Goal: Transaction & Acquisition: Obtain resource

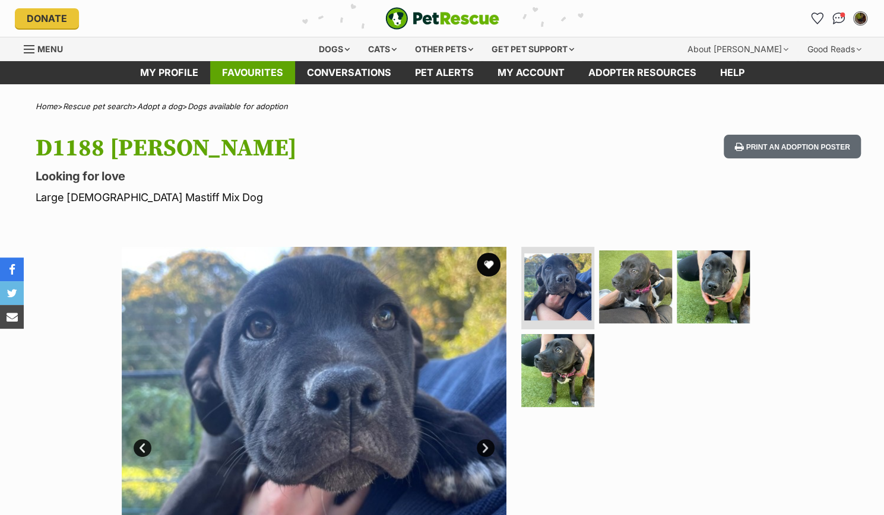
click at [261, 71] on link "Favourites" at bounding box center [252, 72] width 85 height 23
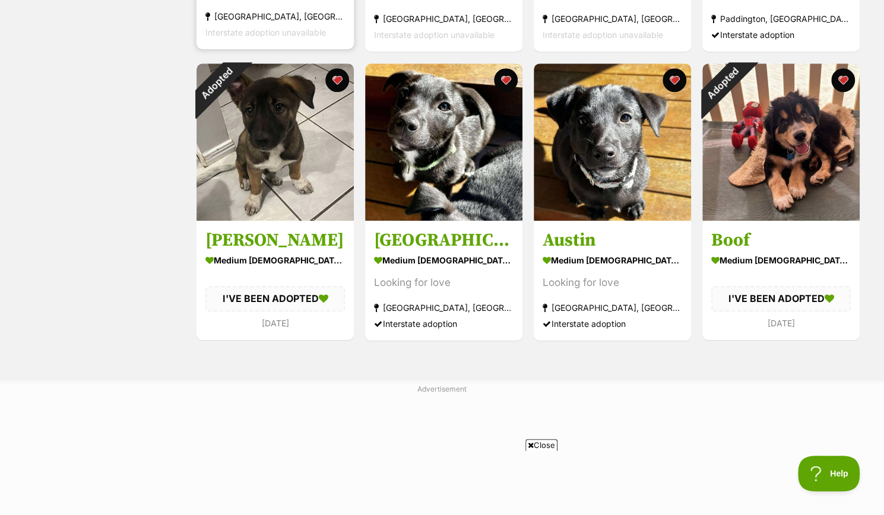
scroll to position [466, 0]
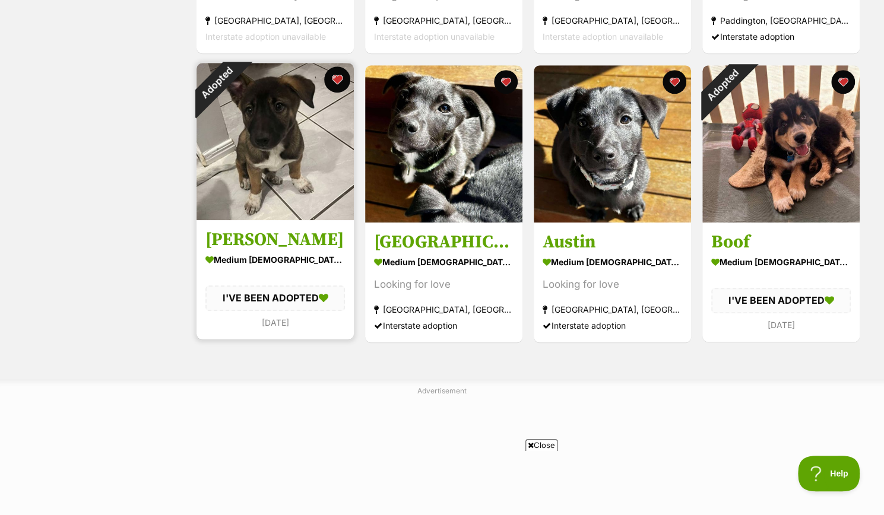
click at [334, 77] on button "favourite" at bounding box center [337, 79] width 26 height 26
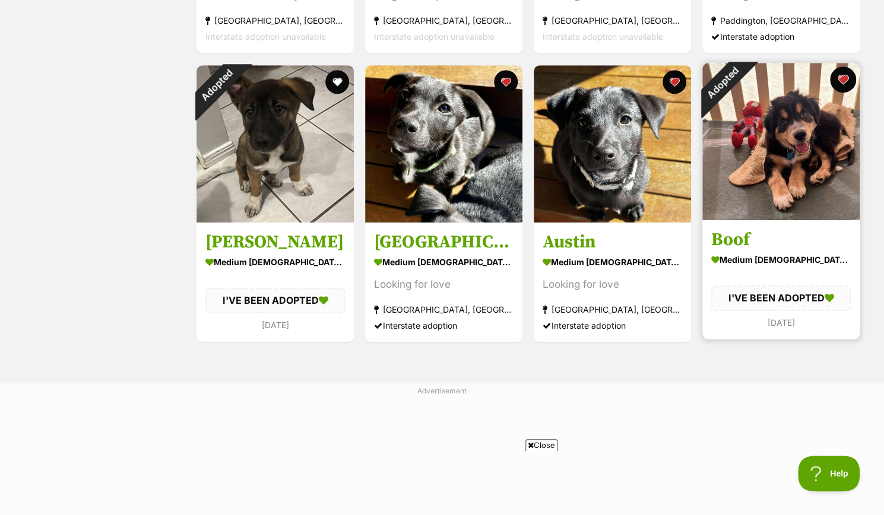
click at [843, 77] on button "favourite" at bounding box center [843, 79] width 26 height 26
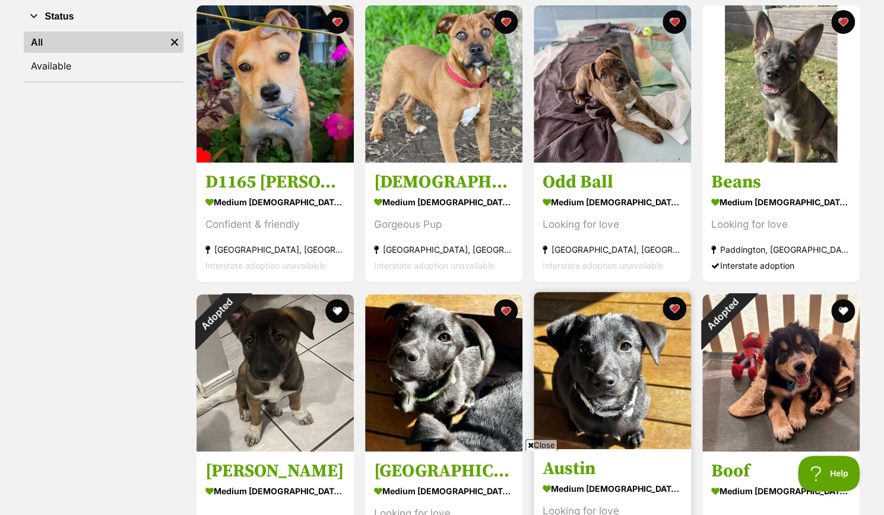
scroll to position [232, 0]
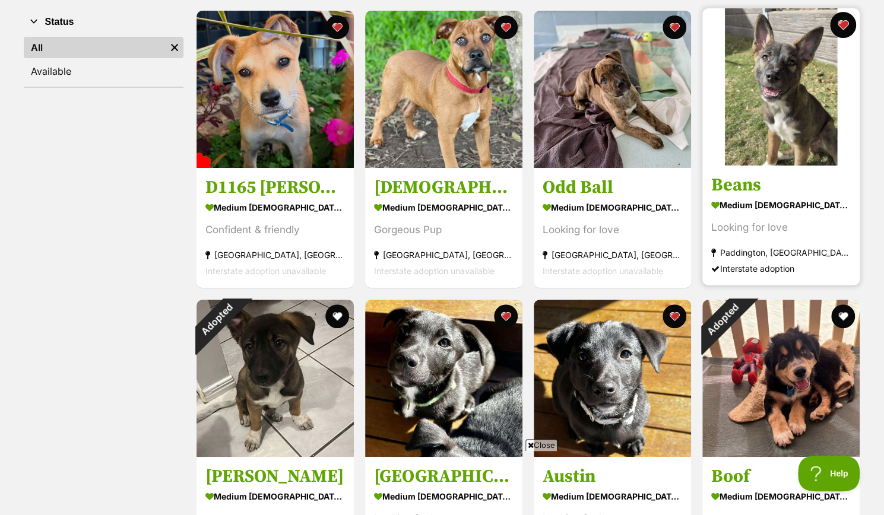
click at [842, 26] on button "favourite" at bounding box center [843, 25] width 26 height 26
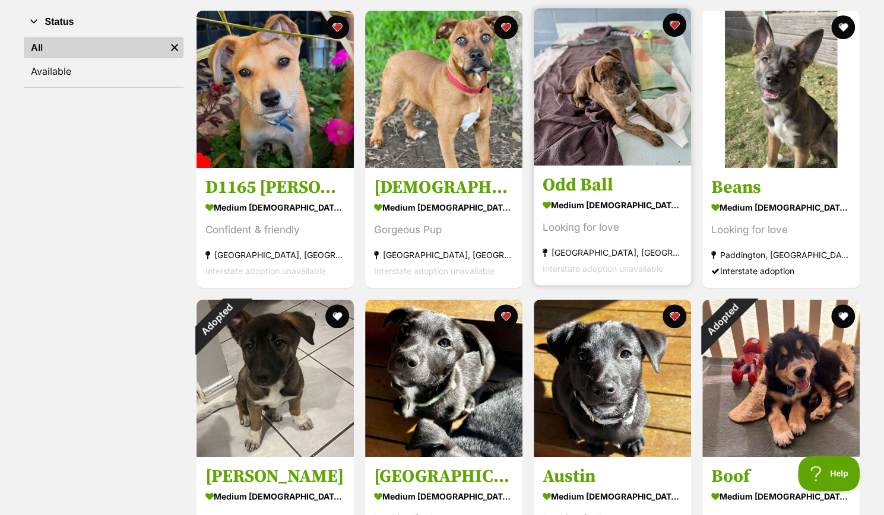
scroll to position [0, 0]
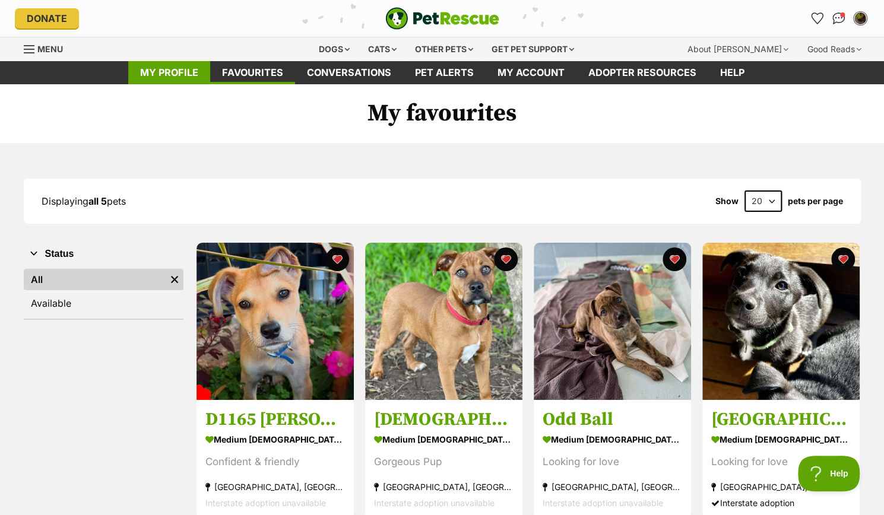
click at [193, 77] on link "My profile" at bounding box center [169, 72] width 82 height 23
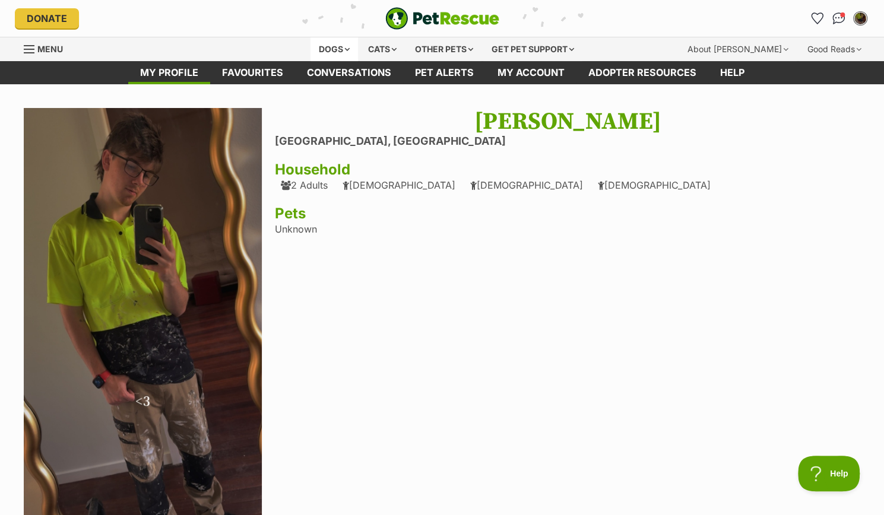
click at [337, 43] on div "Dogs" at bounding box center [333, 49] width 47 height 24
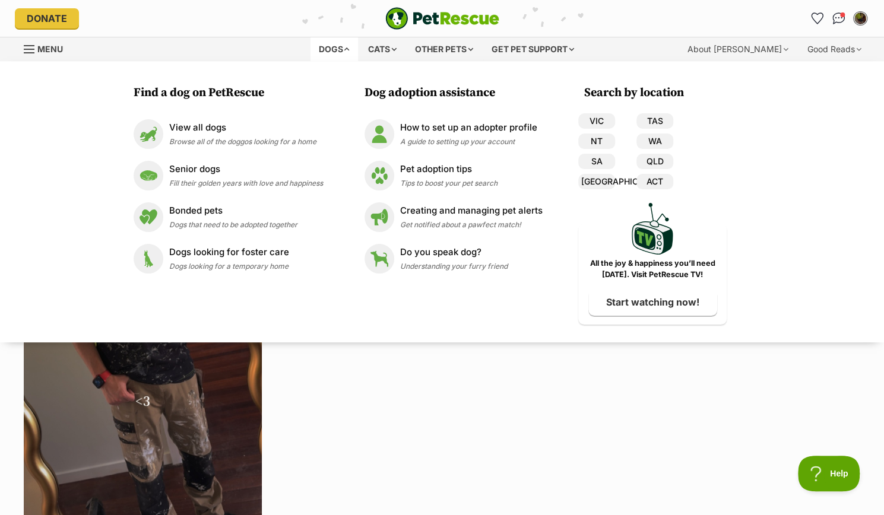
click at [337, 43] on div "Dogs" at bounding box center [333, 49] width 47 height 24
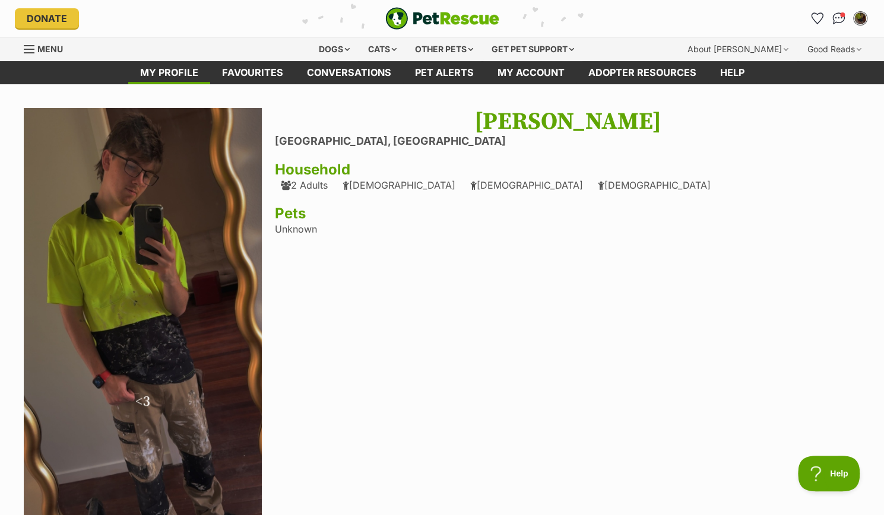
click at [37, 44] on span "Menu" at bounding box center [50, 49] width 26 height 10
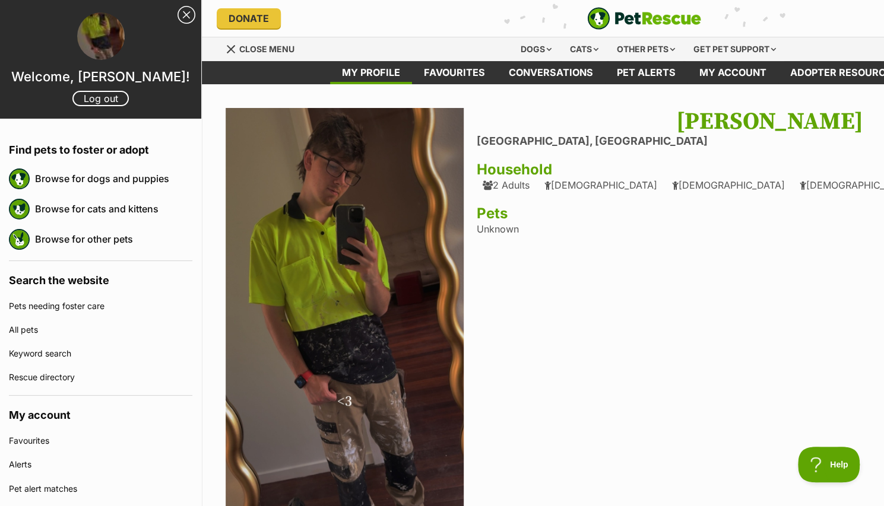
click at [643, 18] on img "PetRescue" at bounding box center [644, 18] width 114 height 23
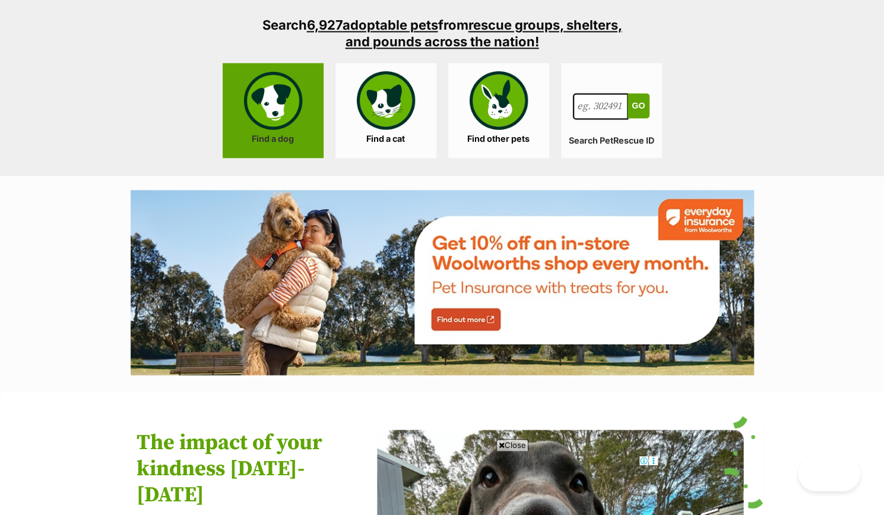
click at [277, 97] on link "Find a dog" at bounding box center [273, 110] width 101 height 95
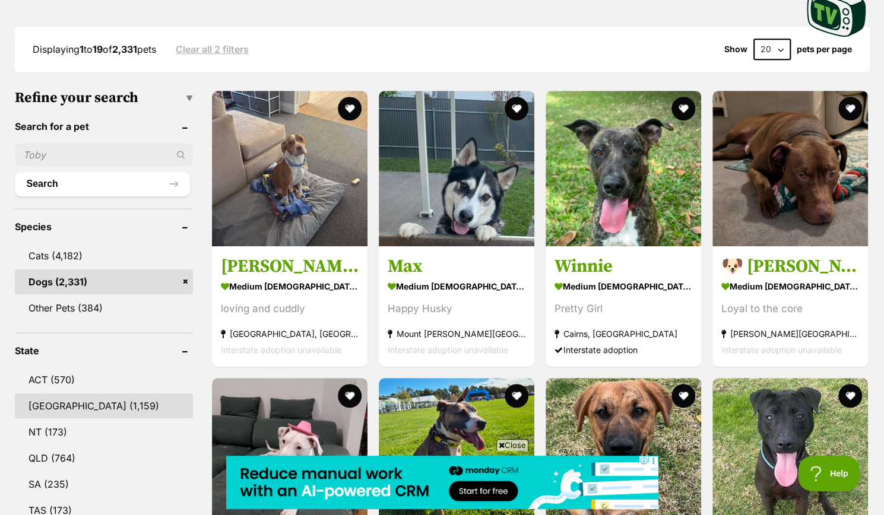
scroll to position [408, 0]
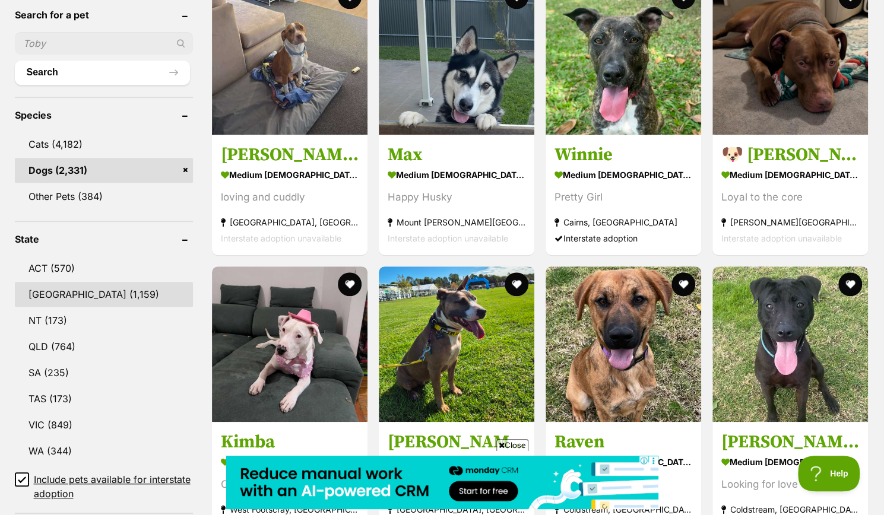
click at [50, 288] on link "NSW (1,159)" at bounding box center [104, 294] width 178 height 25
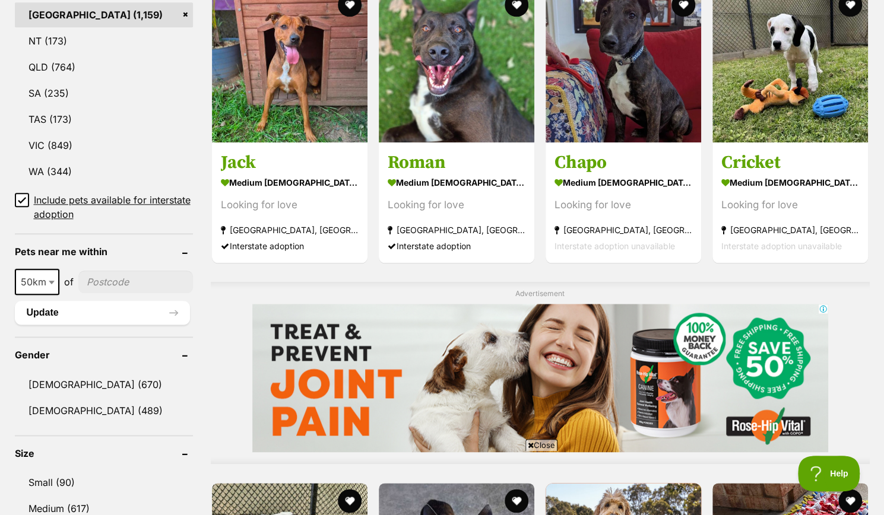
scroll to position [690, 0]
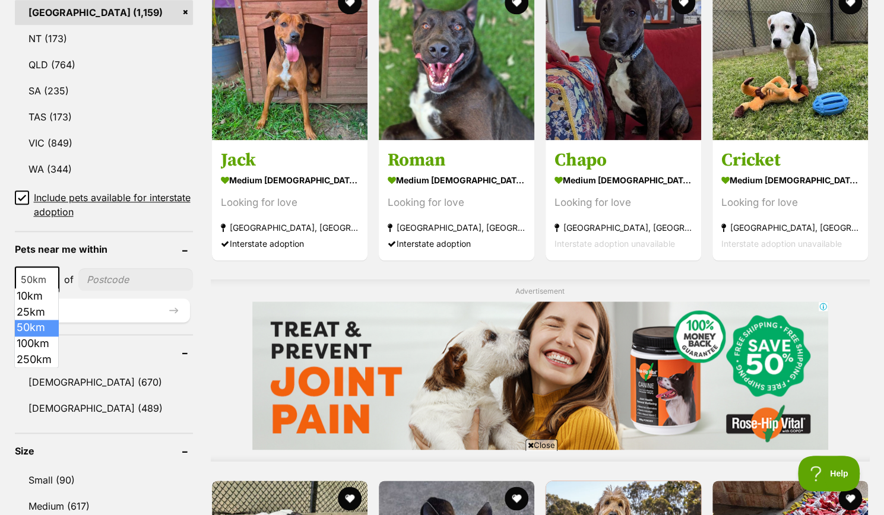
click at [49, 278] on b at bounding box center [52, 280] width 6 height 4
select select "100"
click at [123, 280] on input"] "postcode" at bounding box center [137, 279] width 110 height 23
type input"] "2480"
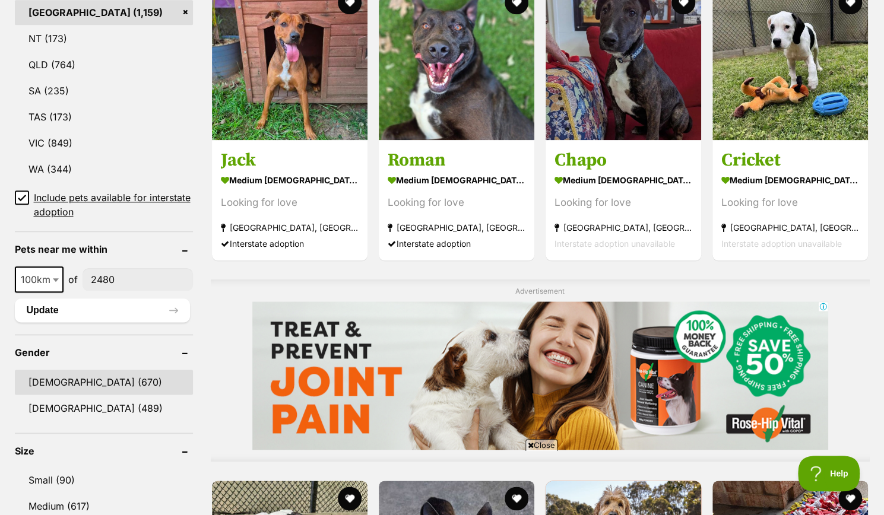
click at [50, 380] on link "Male (670)" at bounding box center [104, 382] width 178 height 25
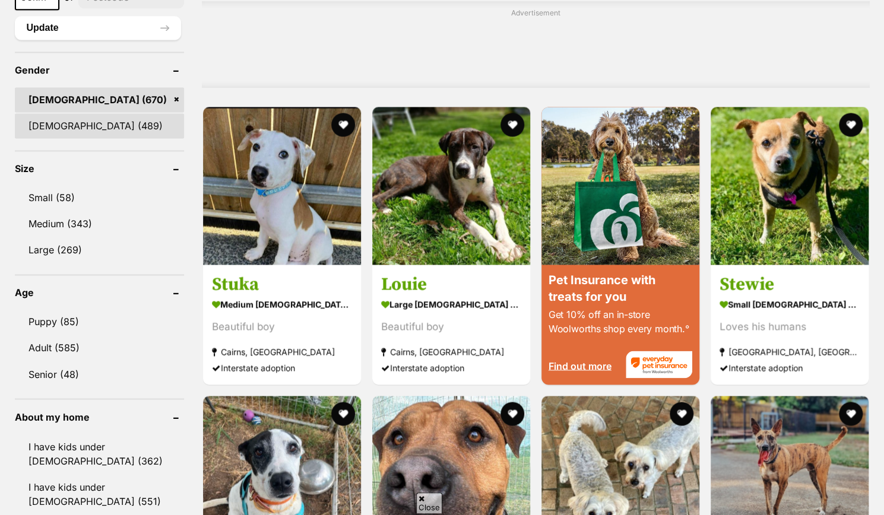
click at [84, 124] on link "[DEMOGRAPHIC_DATA] (489)" at bounding box center [99, 125] width 169 height 25
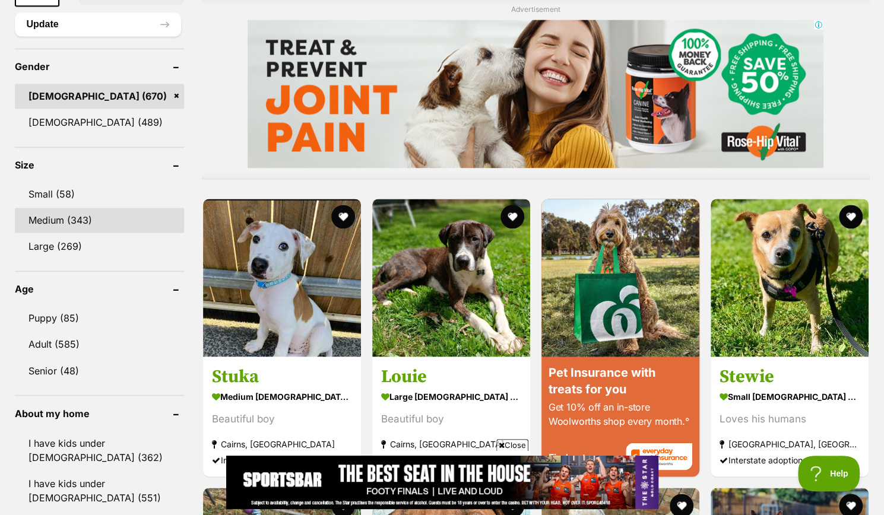
click at [61, 216] on link "Medium (343)" at bounding box center [99, 220] width 169 height 25
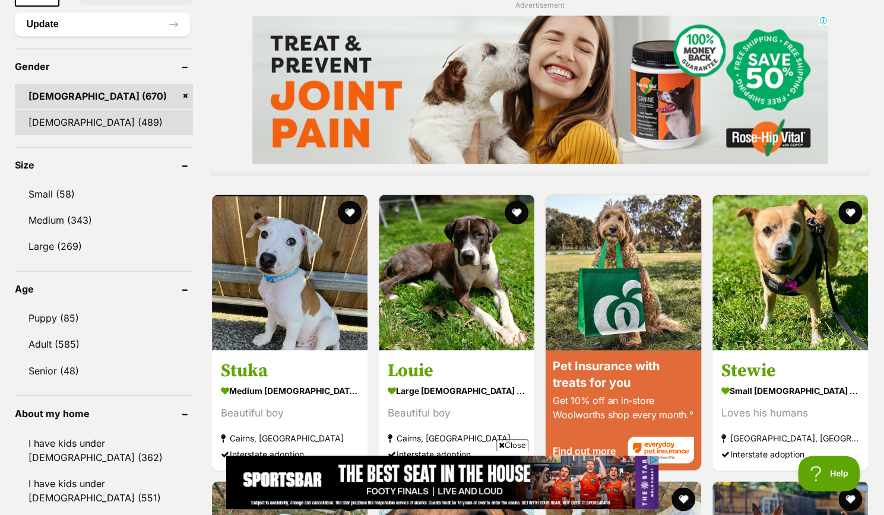
click at [76, 116] on link "Female (489)" at bounding box center [104, 122] width 178 height 25
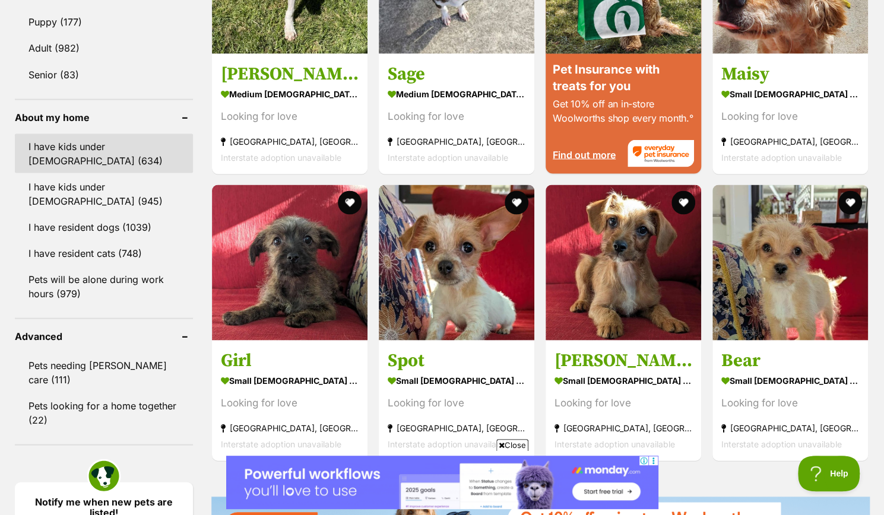
click at [96, 141] on link "I have kids under 5 years old (634)" at bounding box center [104, 153] width 178 height 39
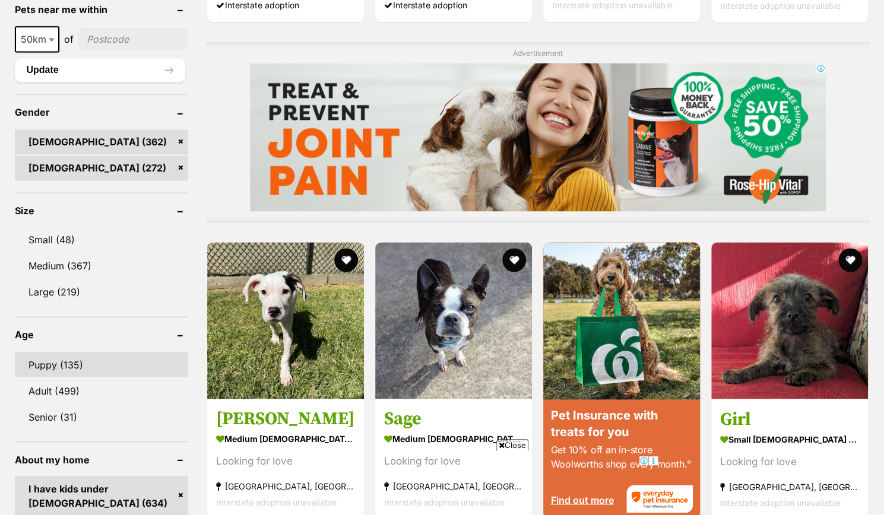
click at [56, 352] on link "Puppy (135)" at bounding box center [102, 364] width 174 height 25
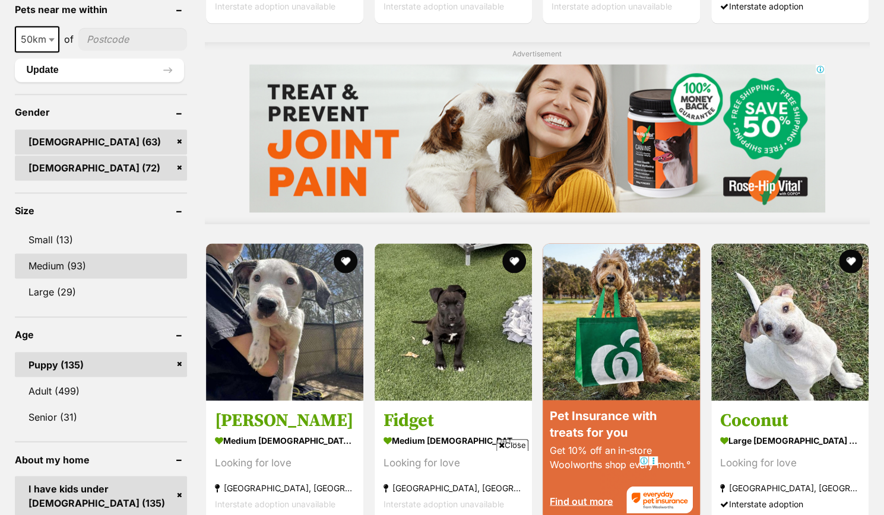
click at [68, 253] on link "Medium (93)" at bounding box center [101, 265] width 172 height 25
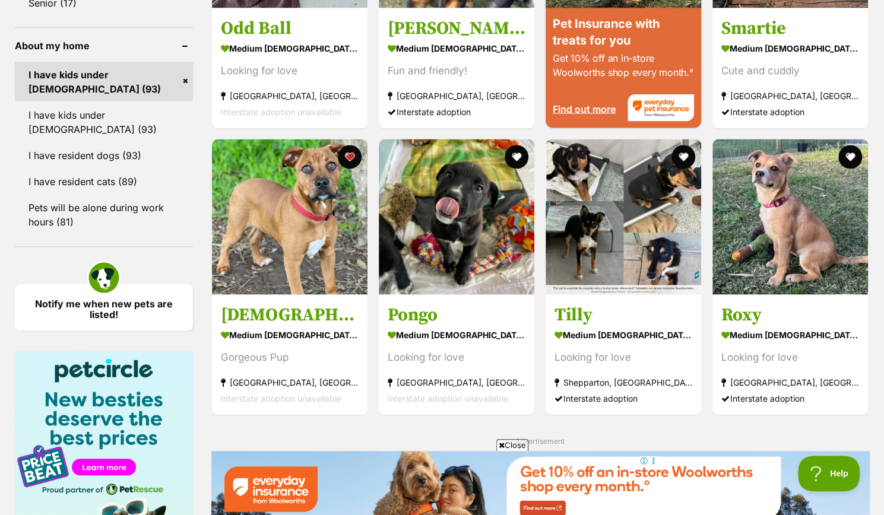
scroll to position [1350, 0]
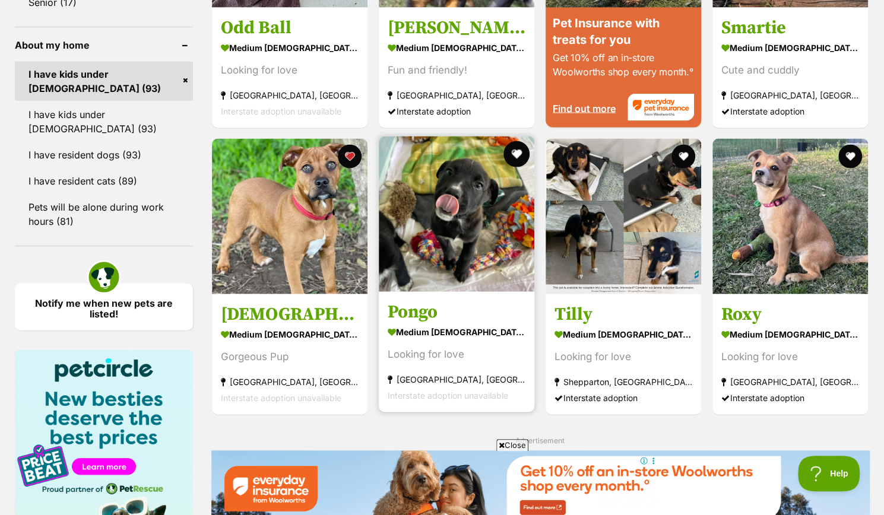
click at [518, 148] on button "favourite" at bounding box center [516, 154] width 26 height 26
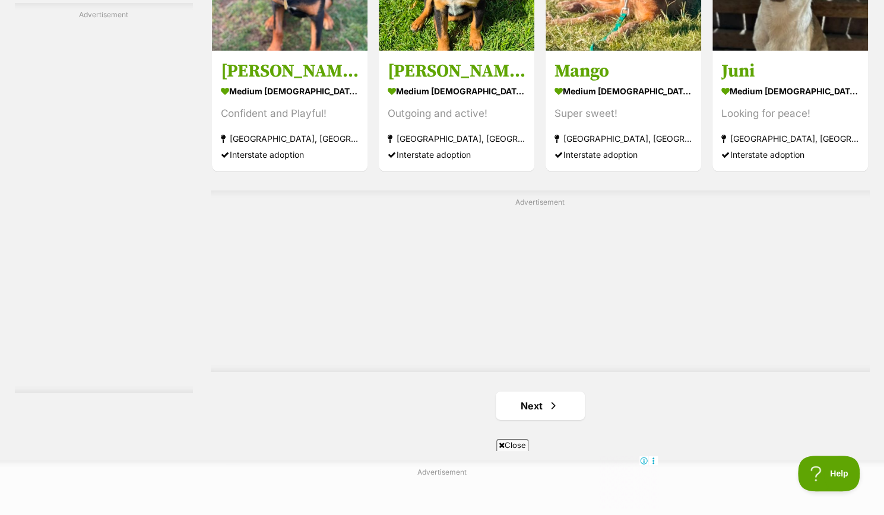
scroll to position [2005, 0]
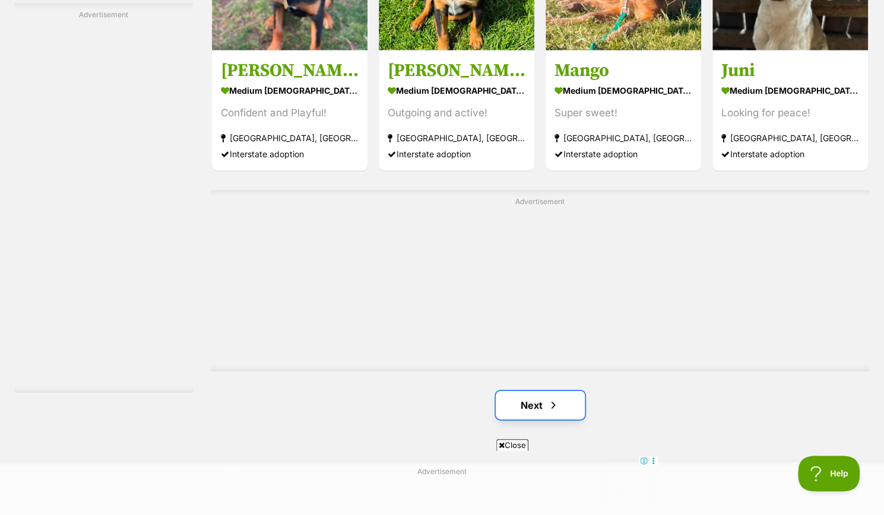
click at [530, 407] on link "Next" at bounding box center [540, 405] width 89 height 28
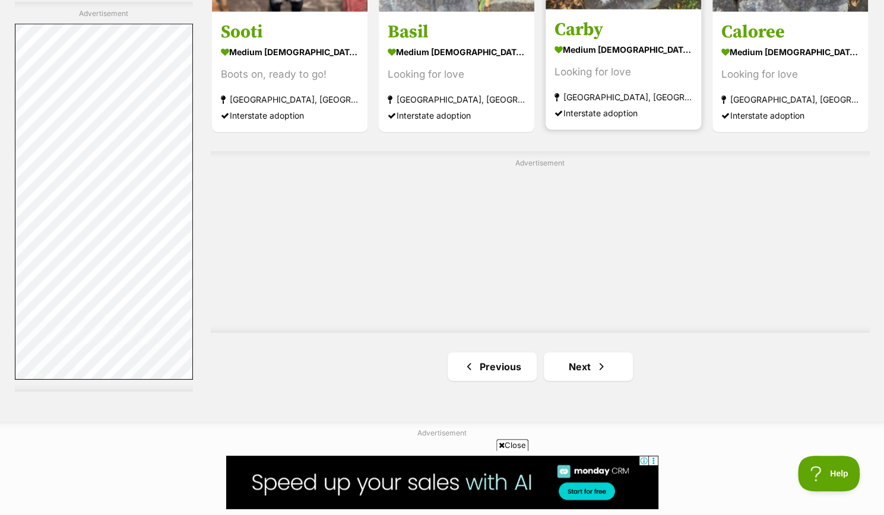
scroll to position [2222, 0]
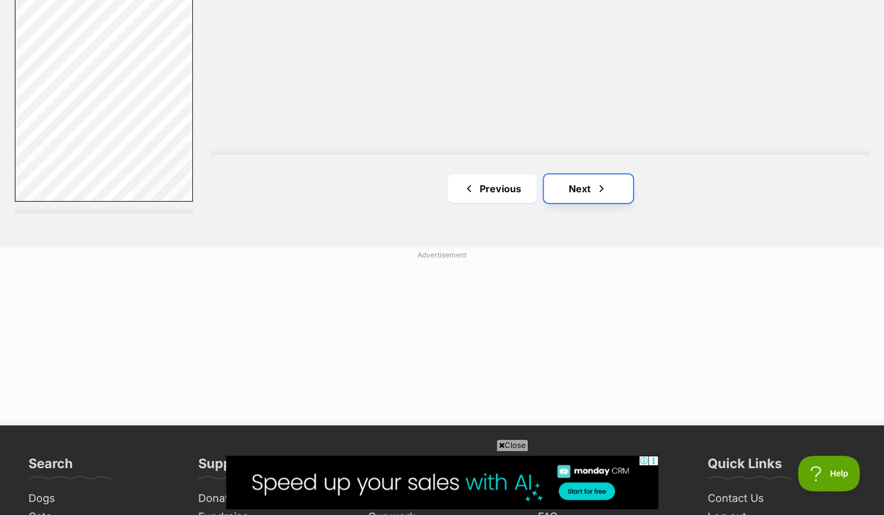
drag, startPoint x: 604, startPoint y: 186, endPoint x: 610, endPoint y: 187, distance: 6.0
click at [605, 186] on span "Next page" at bounding box center [601, 189] width 12 height 14
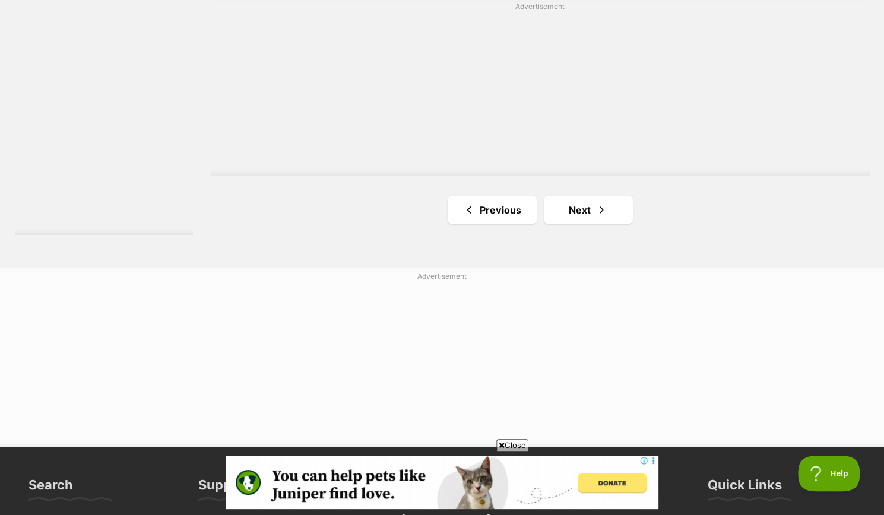
scroll to position [2284, 0]
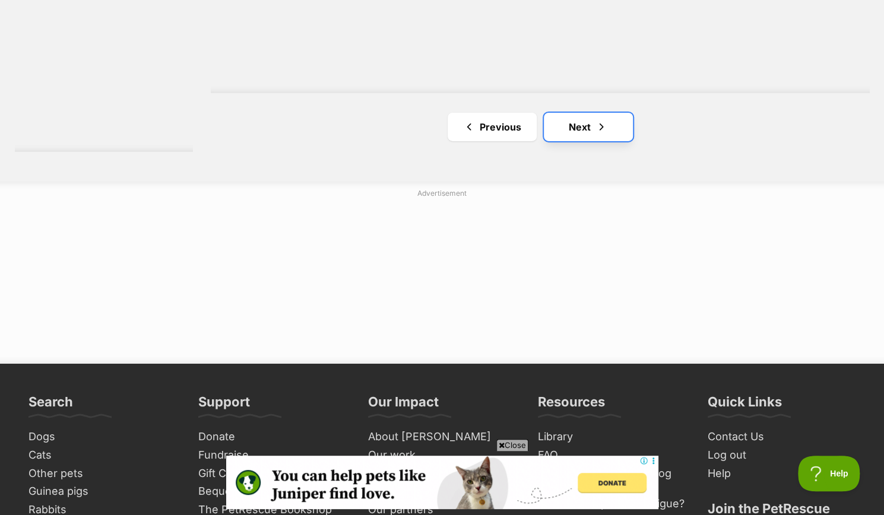
click at [593, 124] on link "Next" at bounding box center [588, 127] width 89 height 28
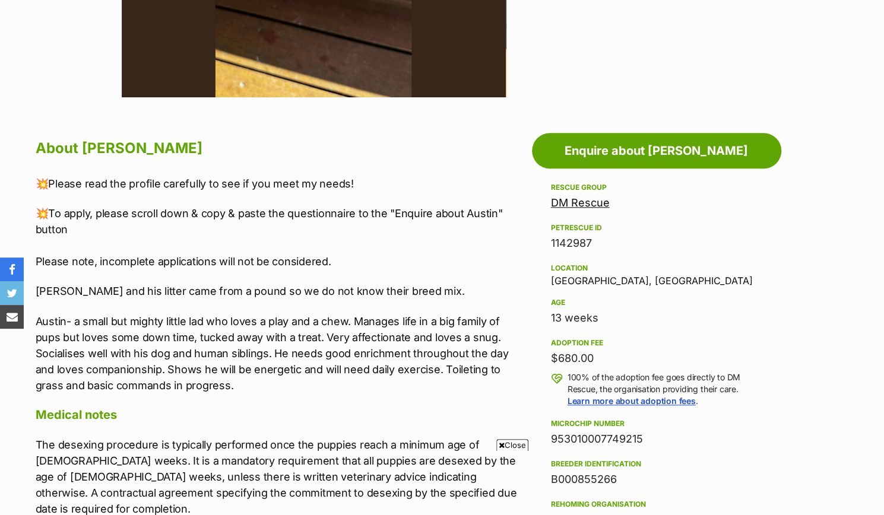
scroll to position [119, 0]
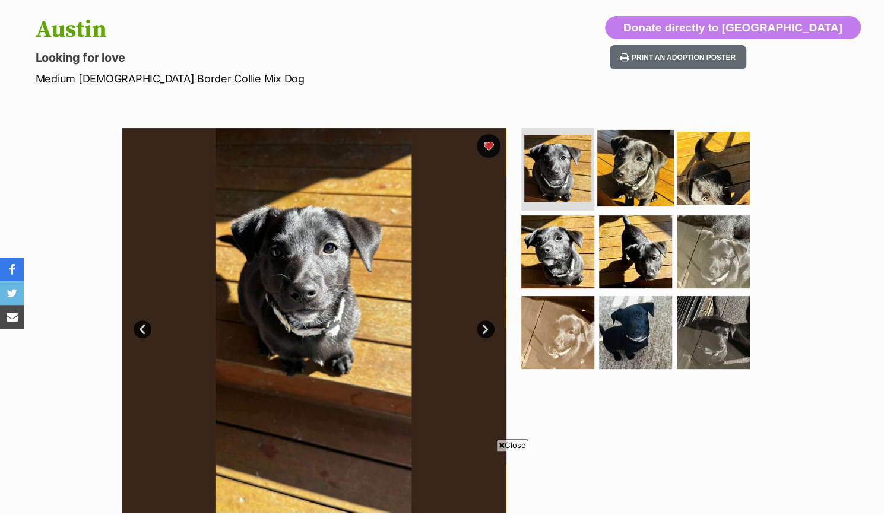
click at [621, 189] on img at bounding box center [635, 167] width 77 height 77
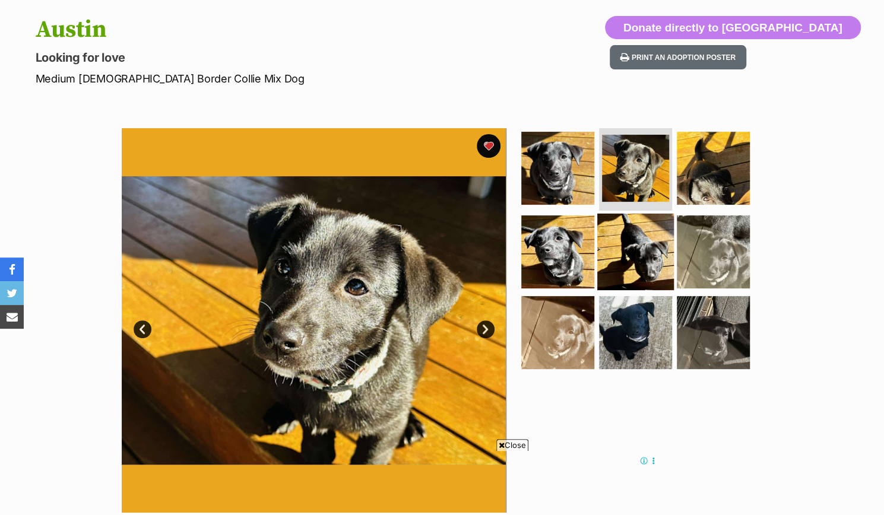
scroll to position [0, 0]
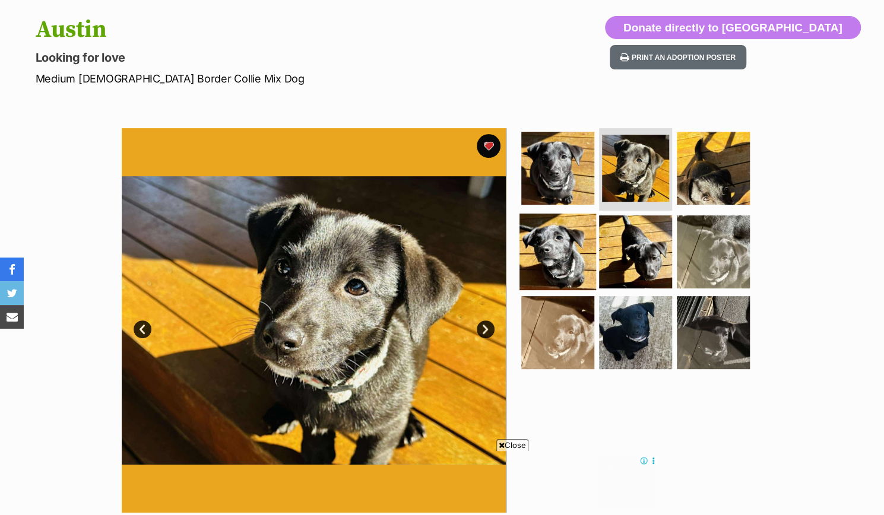
click at [590, 246] on img at bounding box center [557, 252] width 77 height 77
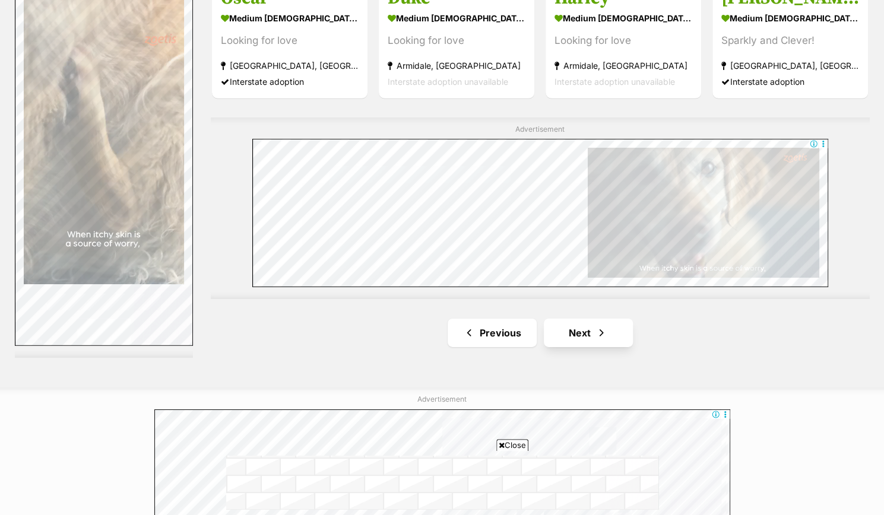
scroll to position [2255, 0]
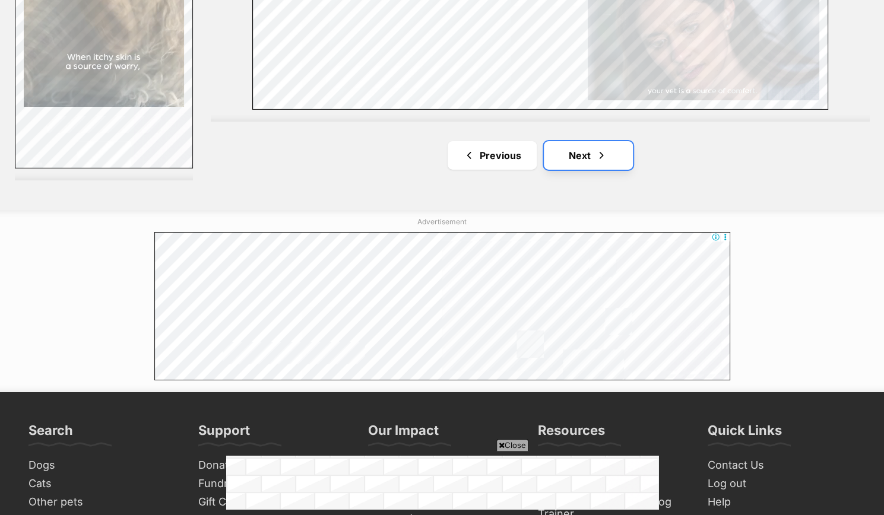
click at [594, 142] on link "Next" at bounding box center [588, 155] width 89 height 28
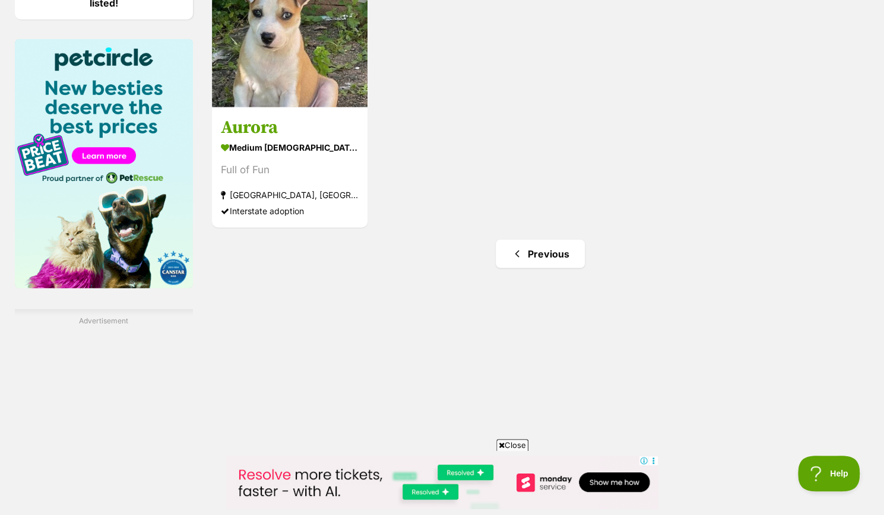
scroll to position [1662, 0]
click at [537, 247] on link "Previous" at bounding box center [540, 253] width 89 height 28
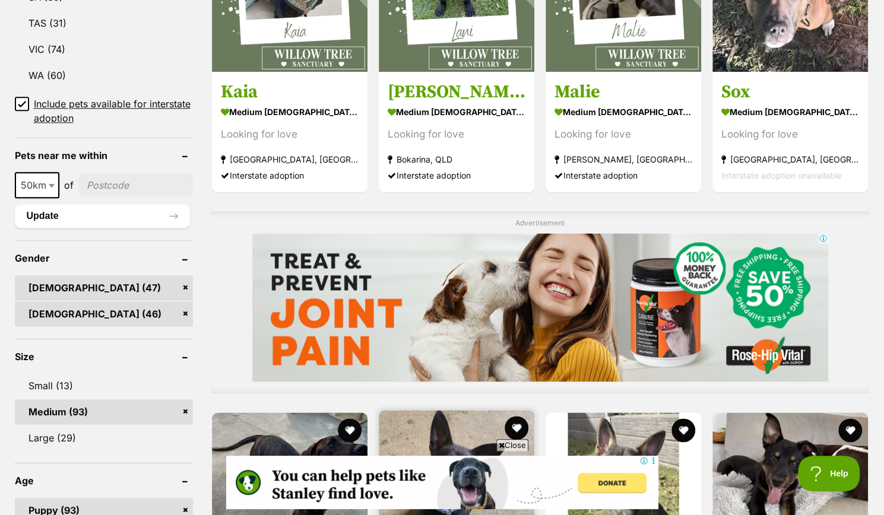
scroll to position [772, 0]
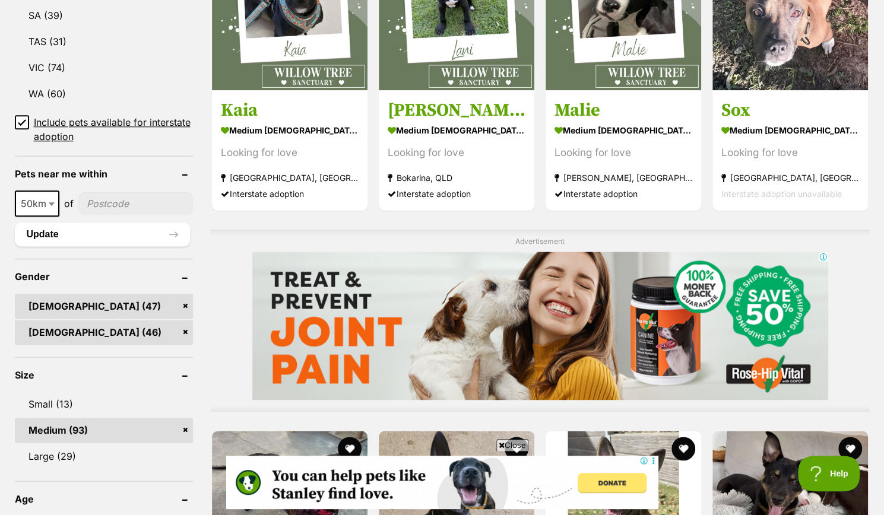
click at [59, 198] on div "of" at bounding box center [68, 203] width 19 height 14
click at [49, 202] on b at bounding box center [52, 204] width 6 height 4
select select "100"
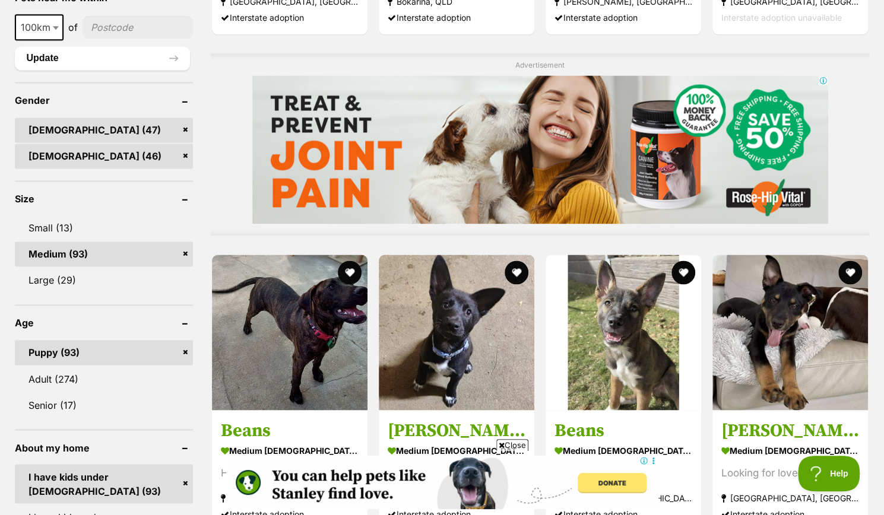
scroll to position [890, 0]
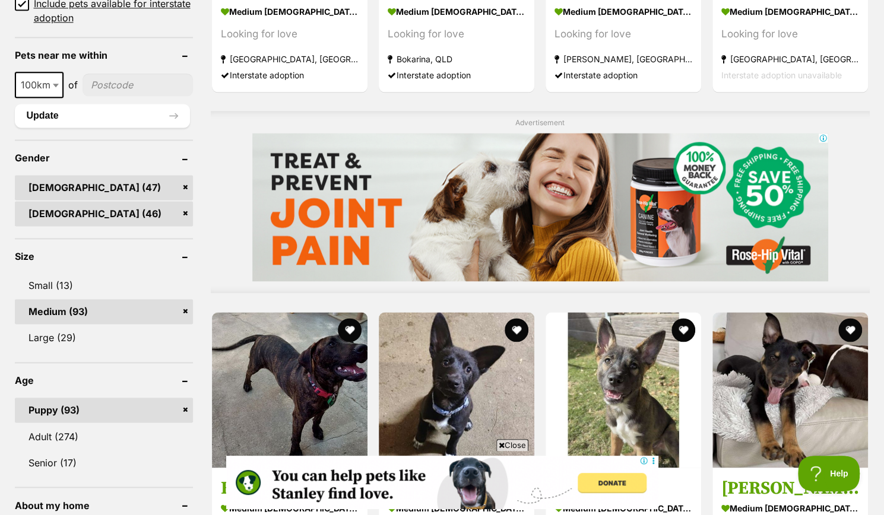
click at [138, 87] on input"] "postcode" at bounding box center [137, 85] width 110 height 23
type input"] "2480"
click at [125, 113] on button "Update" at bounding box center [102, 116] width 175 height 24
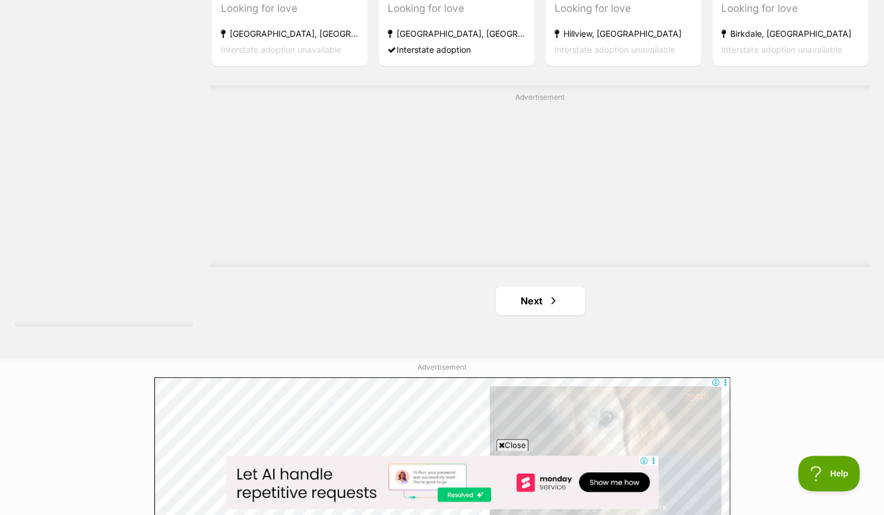
scroll to position [2255, 0]
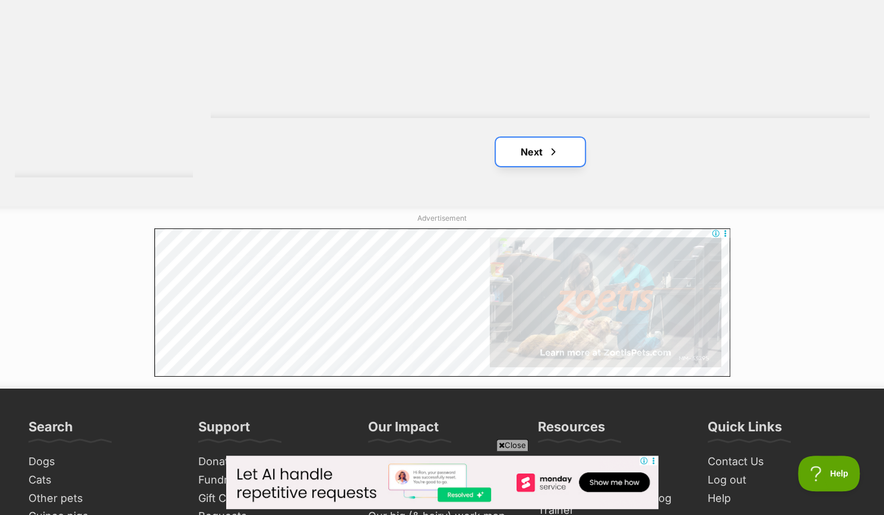
drag, startPoint x: 551, startPoint y: 150, endPoint x: 560, endPoint y: 151, distance: 8.4
click at [551, 150] on span "Next page" at bounding box center [553, 152] width 12 height 14
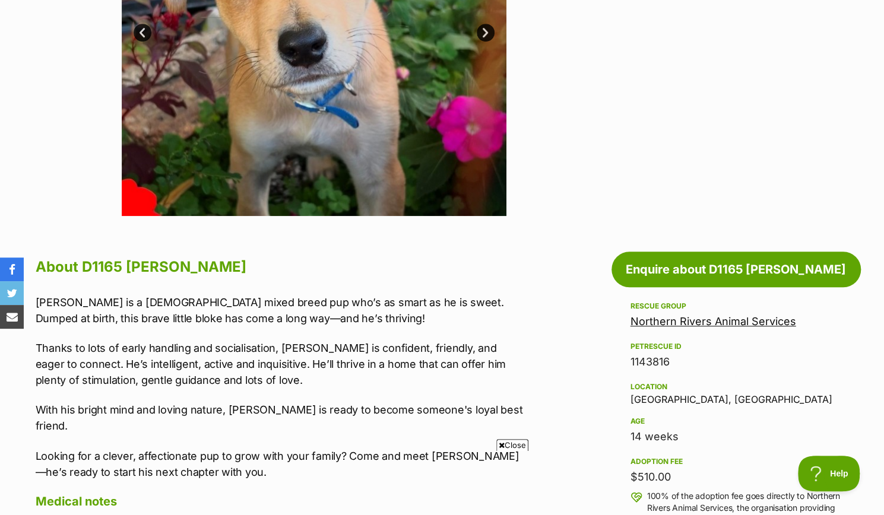
scroll to position [178, 0]
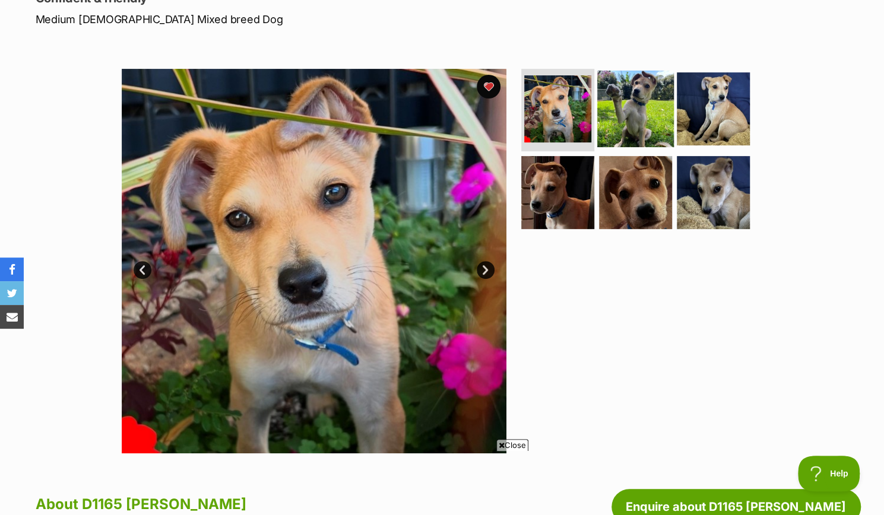
click at [646, 110] on img at bounding box center [635, 108] width 77 height 77
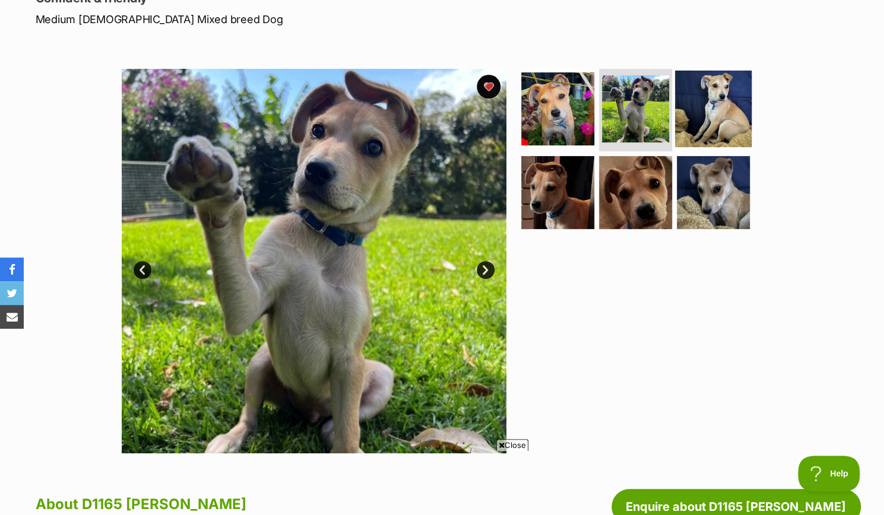
click at [695, 128] on img at bounding box center [713, 108] width 77 height 77
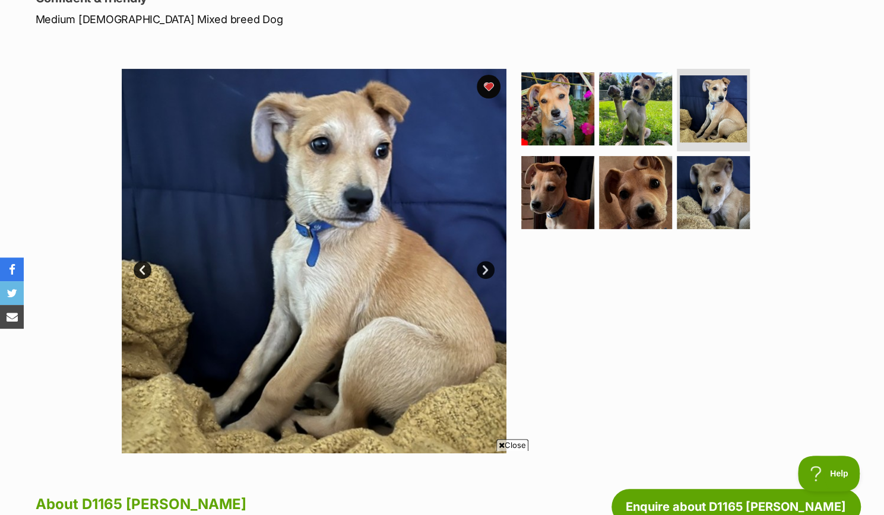
scroll to position [0, 0]
click at [571, 118] on img at bounding box center [557, 108] width 77 height 77
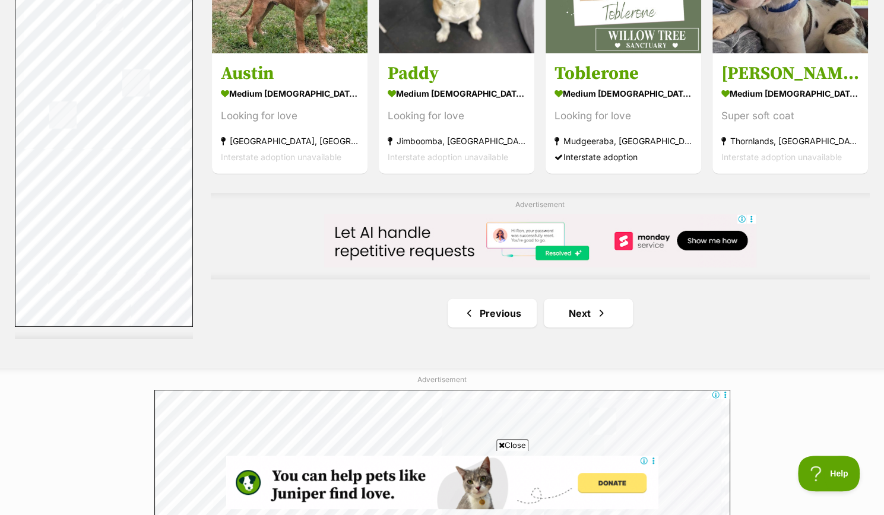
scroll to position [2018, 0]
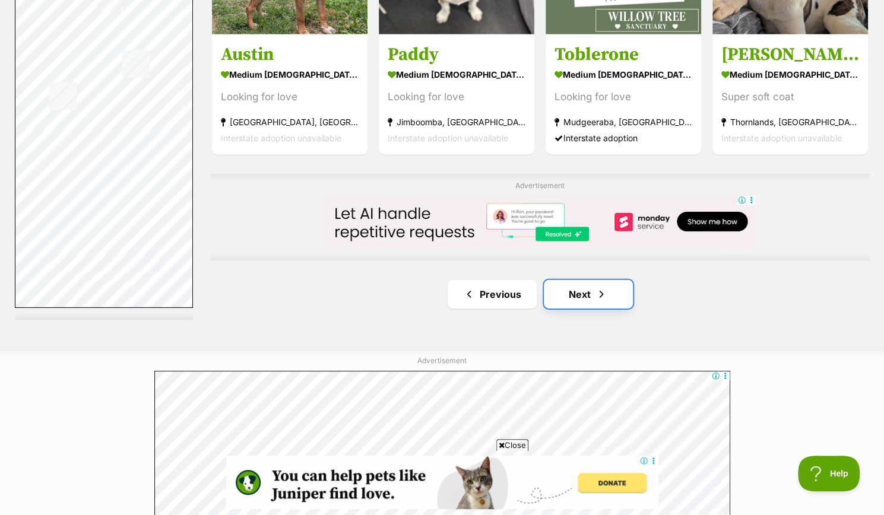
click at [575, 297] on link "Next" at bounding box center [588, 294] width 89 height 28
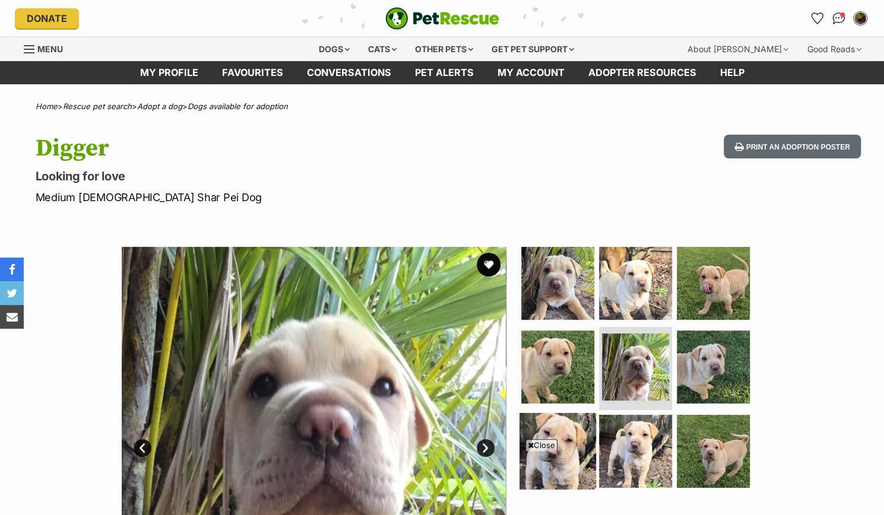
scroll to position [59, 0]
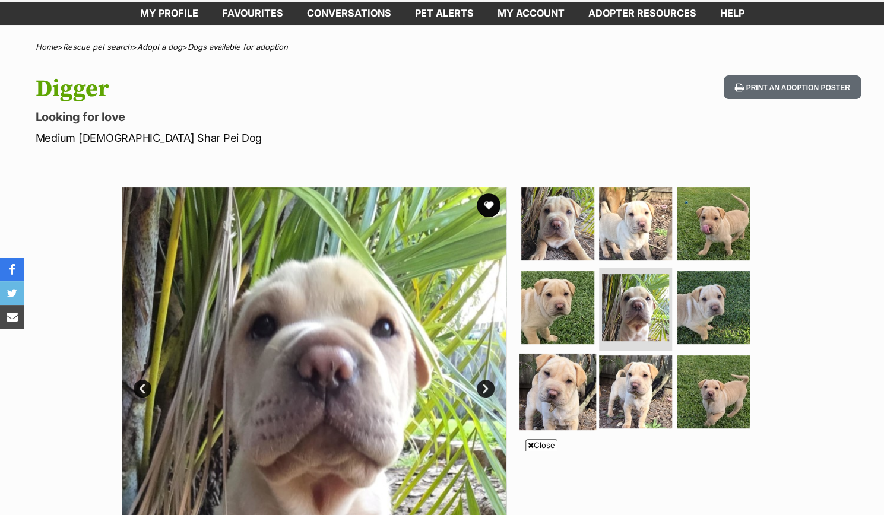
click at [564, 380] on img at bounding box center [557, 392] width 77 height 77
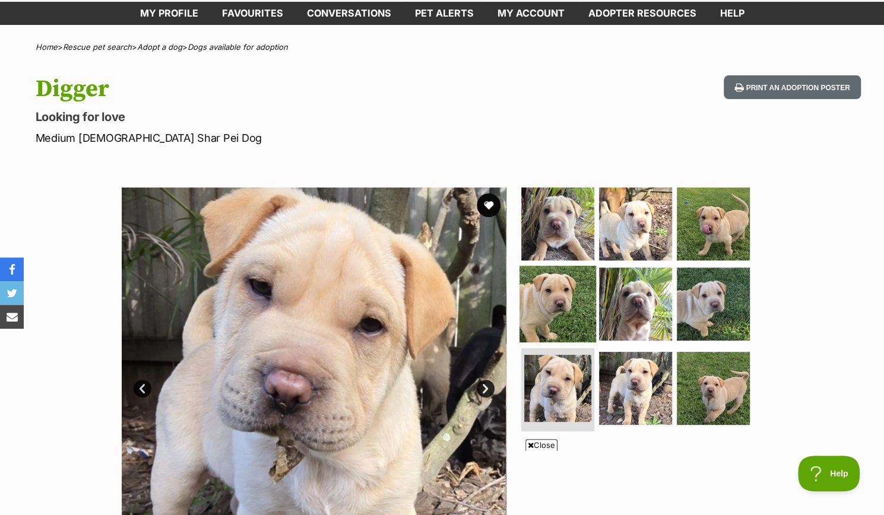
scroll to position [0, 0]
click at [548, 307] on img at bounding box center [557, 304] width 77 height 77
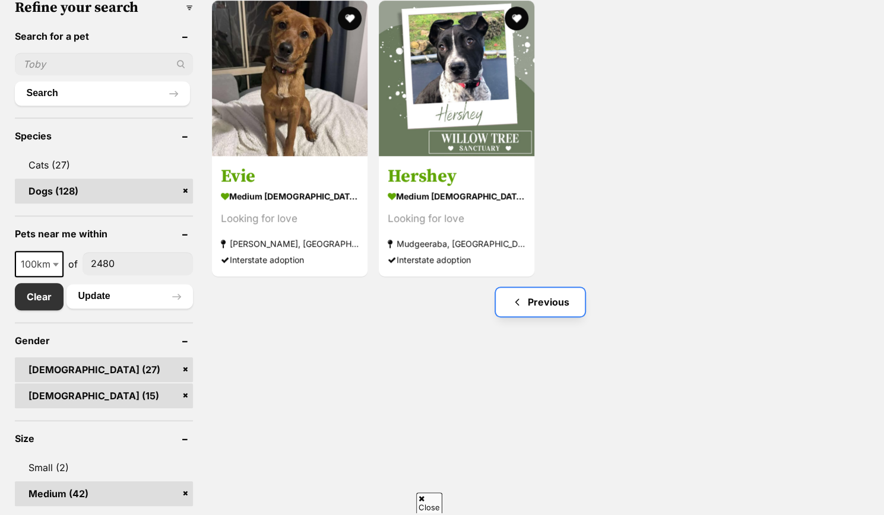
click at [542, 313] on link "Previous" at bounding box center [540, 302] width 89 height 28
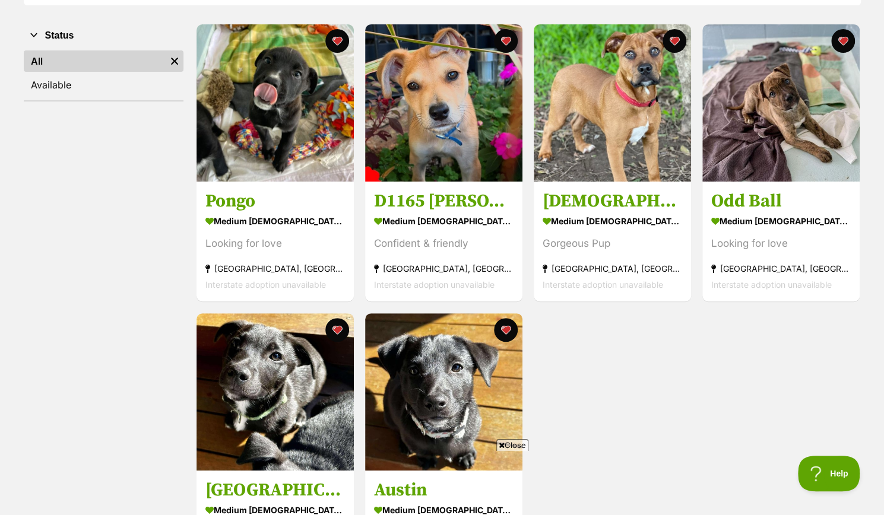
scroll to position [237, 0]
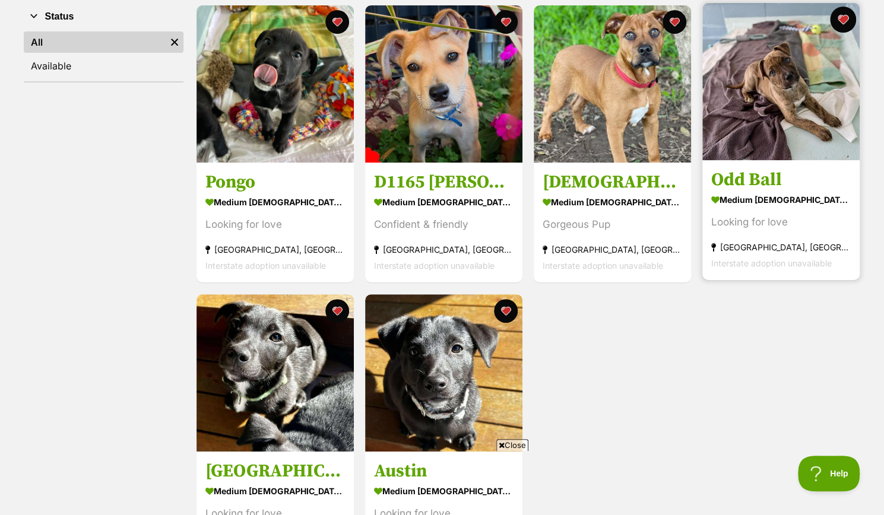
click at [842, 19] on button "favourite" at bounding box center [843, 20] width 26 height 26
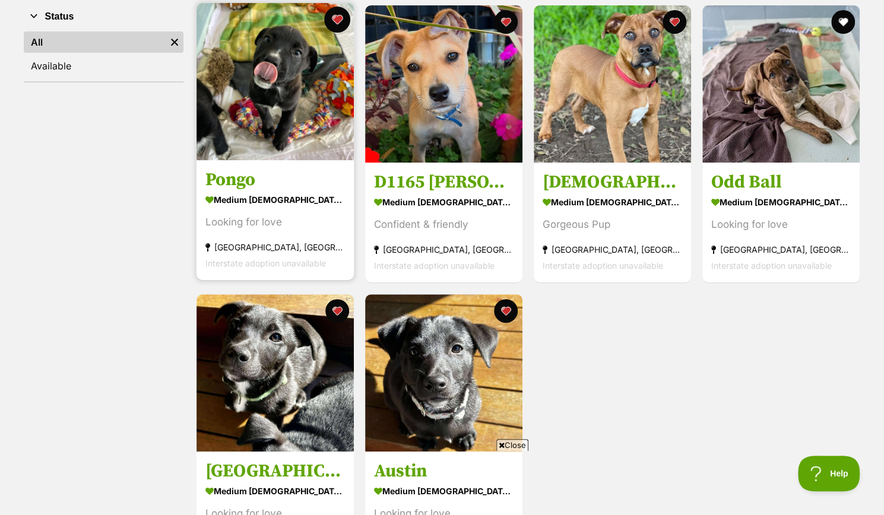
click at [341, 20] on button "favourite" at bounding box center [337, 20] width 26 height 26
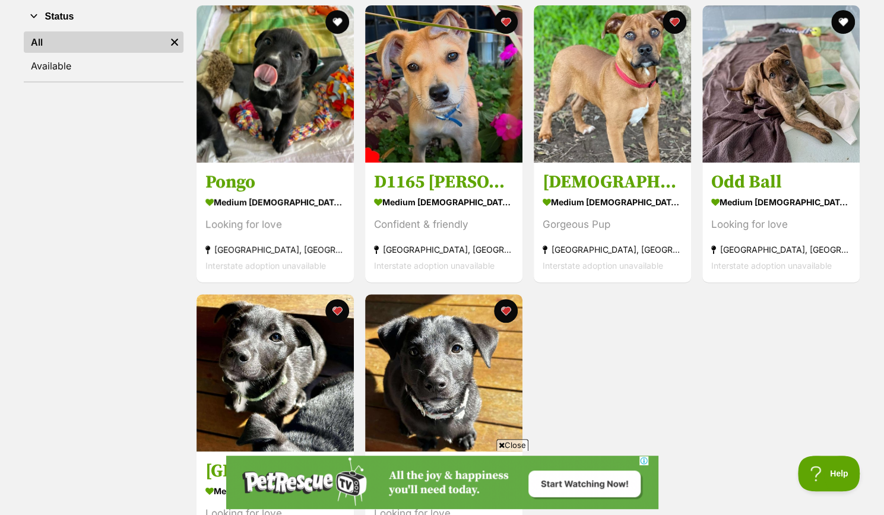
scroll to position [0, 0]
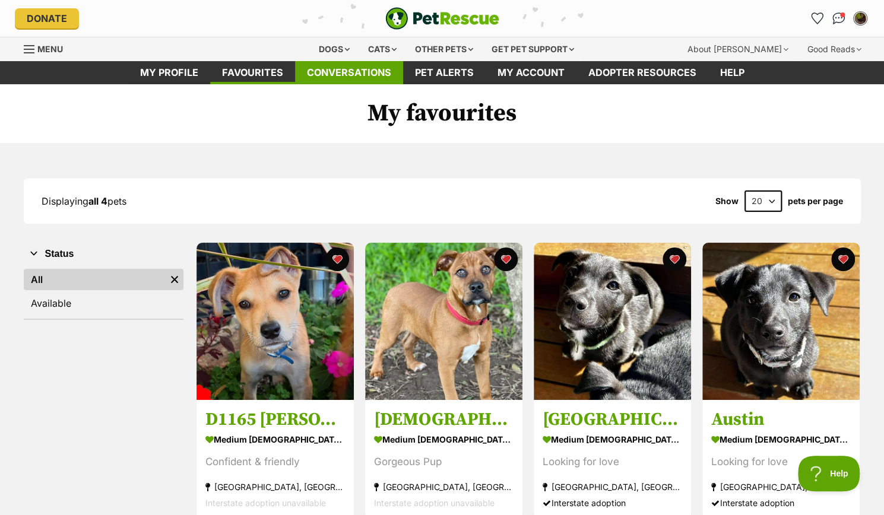
click at [358, 77] on link "Conversations" at bounding box center [349, 72] width 108 height 23
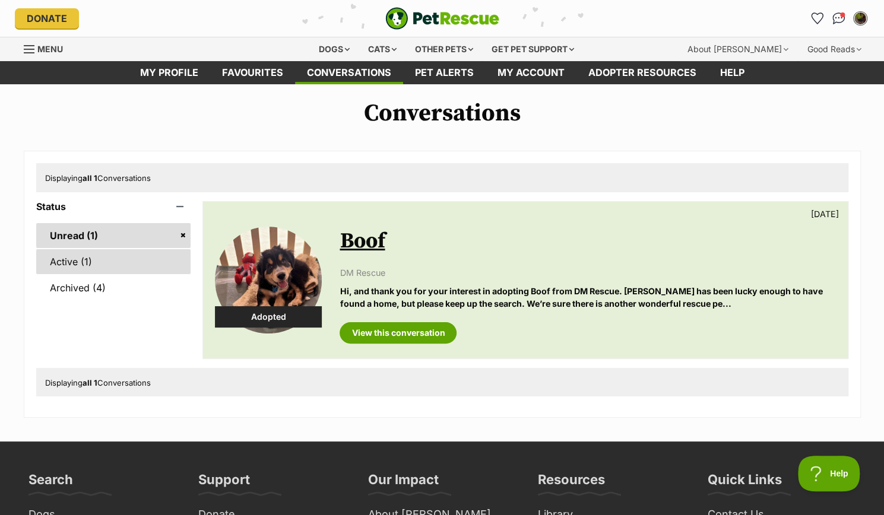
click at [132, 257] on link "Active (1)" at bounding box center [113, 261] width 155 height 25
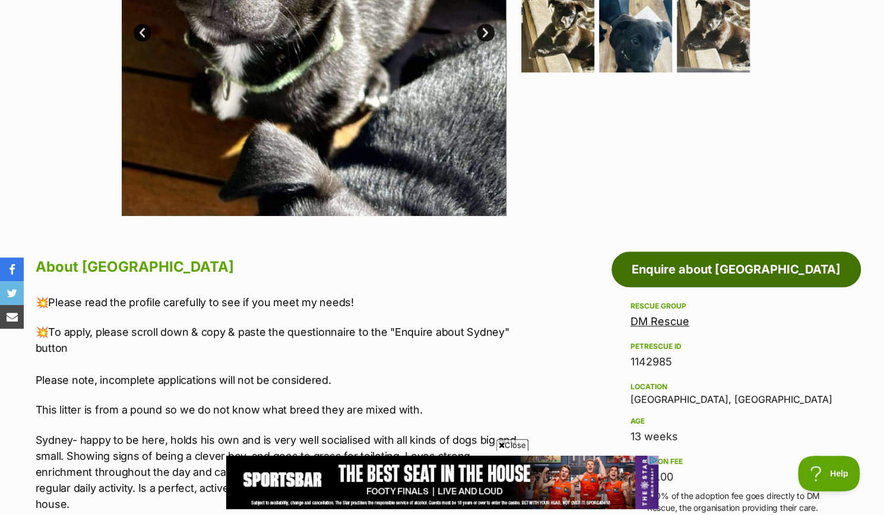
drag, startPoint x: 723, startPoint y: 274, endPoint x: 471, endPoint y: 330, distance: 257.9
click at [723, 274] on link "Enquire about Sydney" at bounding box center [735, 270] width 249 height 36
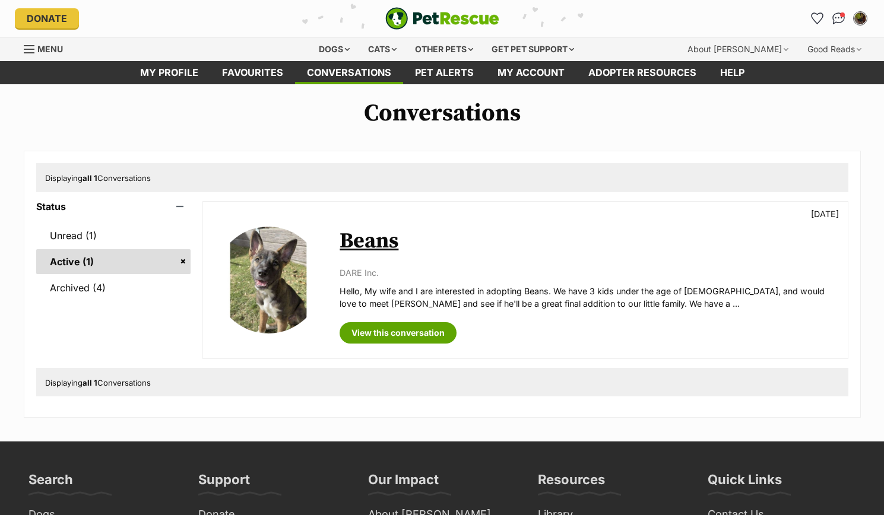
click at [101, 287] on link "Archived (4)" at bounding box center [113, 287] width 155 height 25
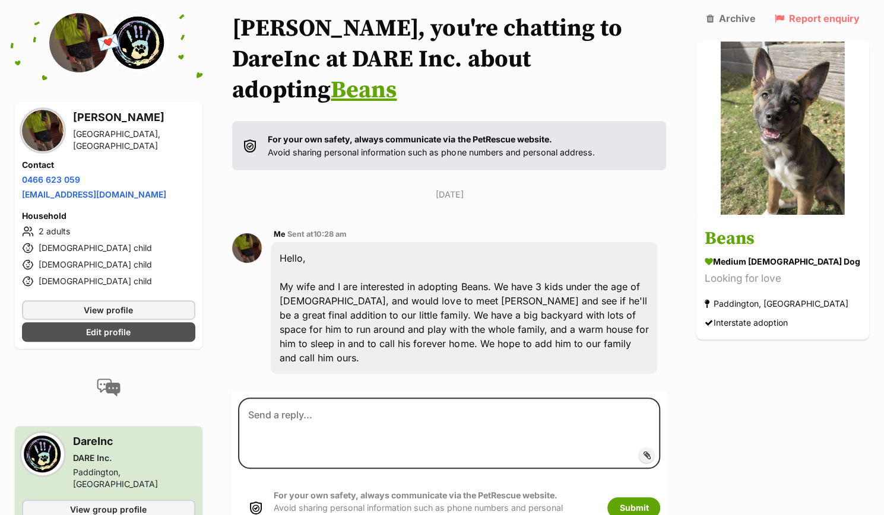
scroll to position [91, 0]
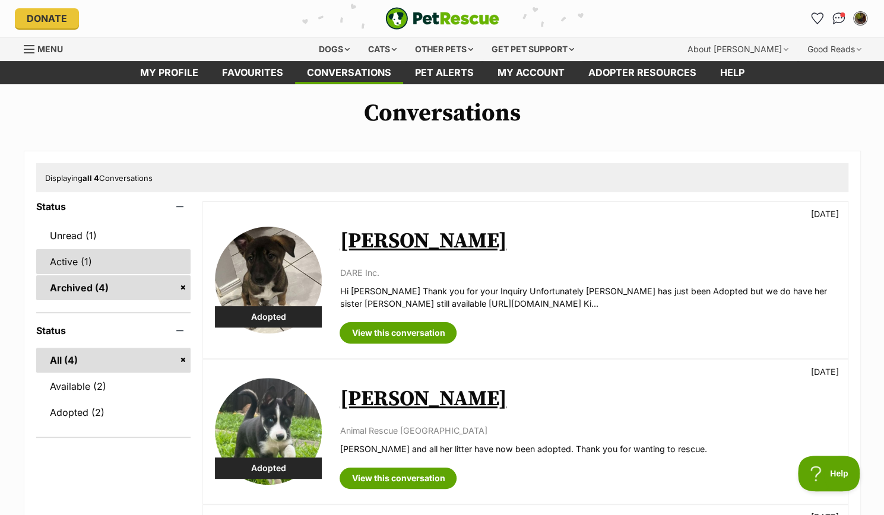
click at [147, 255] on link "Active (1)" at bounding box center [113, 261] width 155 height 25
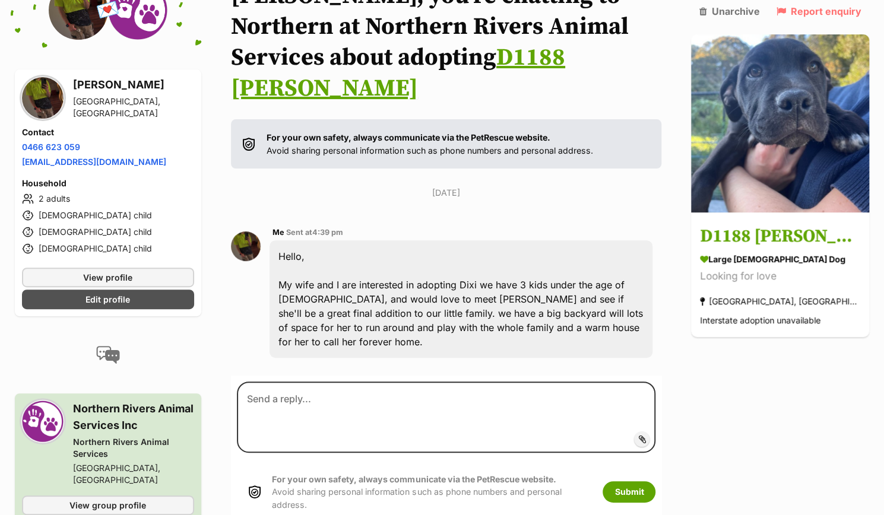
scroll to position [59, 0]
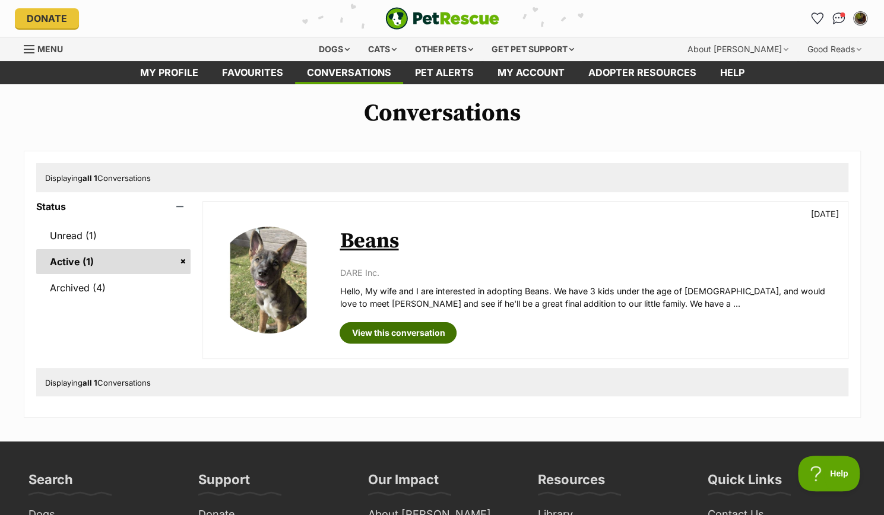
click at [404, 332] on link "View this conversation" at bounding box center [397, 332] width 117 height 21
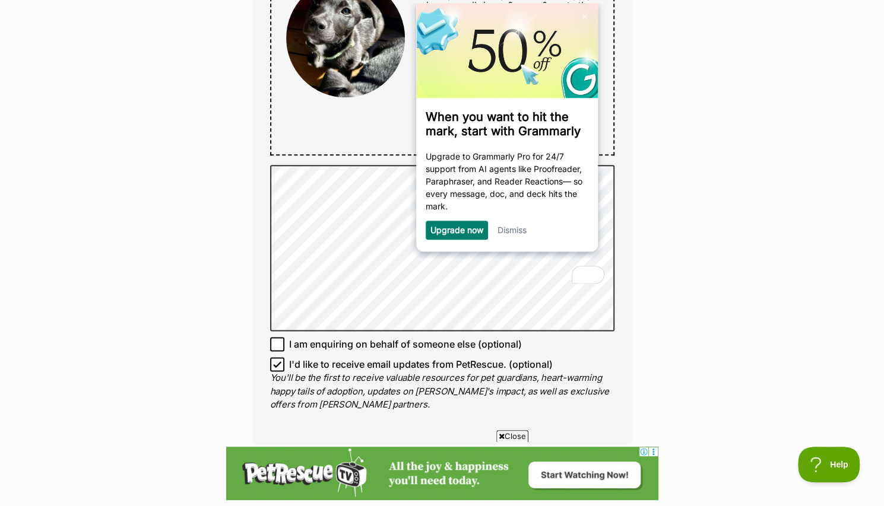
click at [522, 230] on link "Dismiss" at bounding box center [511, 230] width 29 height 10
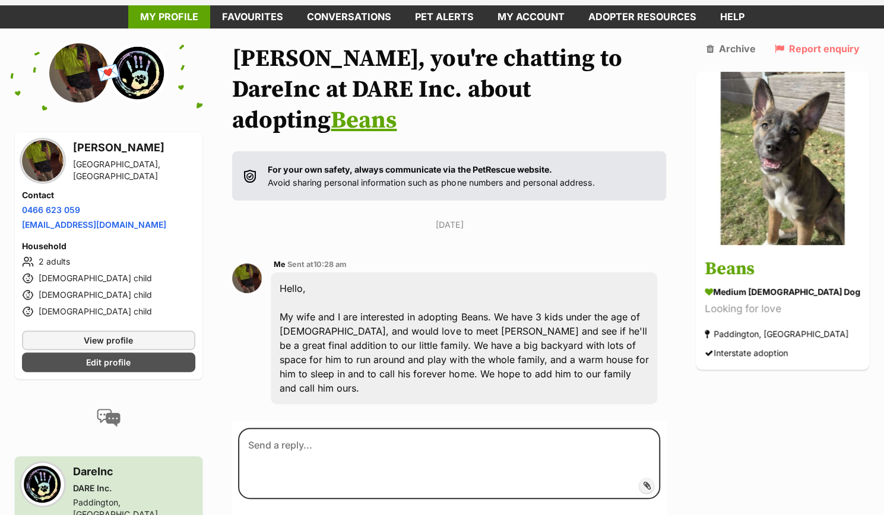
scroll to position [31, 0]
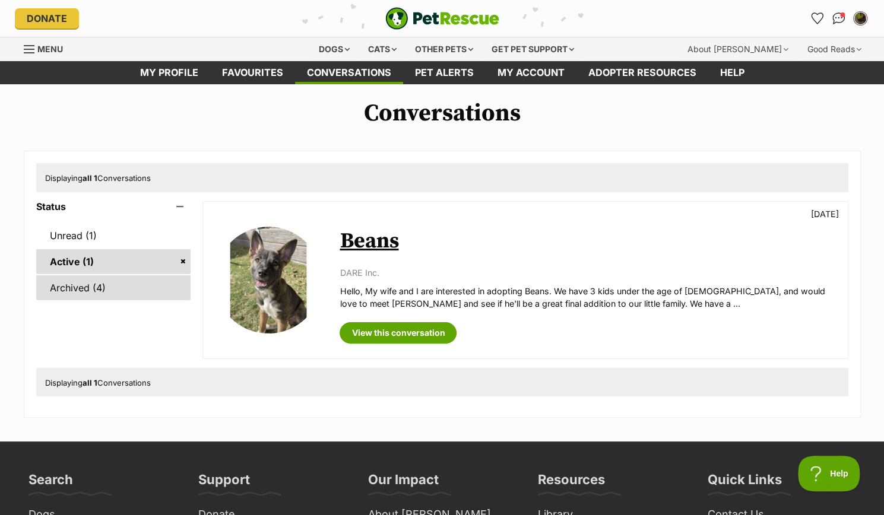
click at [104, 290] on link "Archived (4)" at bounding box center [113, 287] width 155 height 25
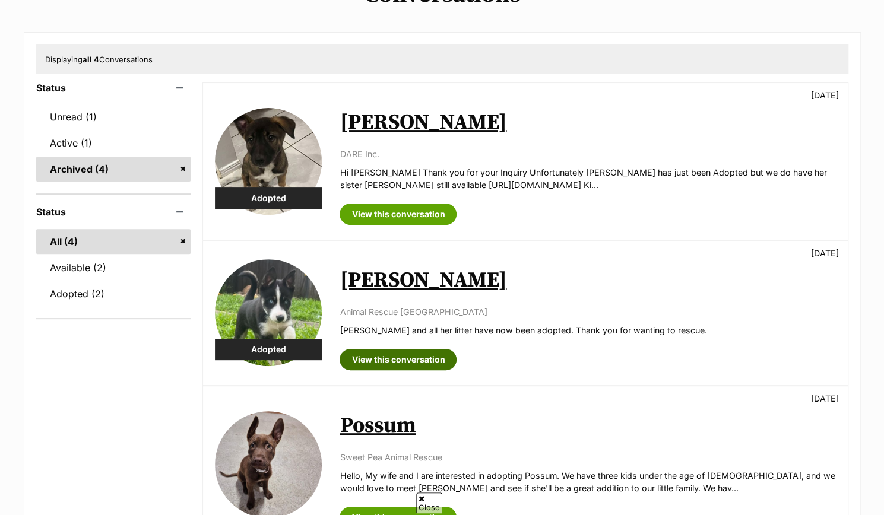
scroll to position [119, 0]
click at [388, 362] on link "View this conversation" at bounding box center [397, 359] width 117 height 21
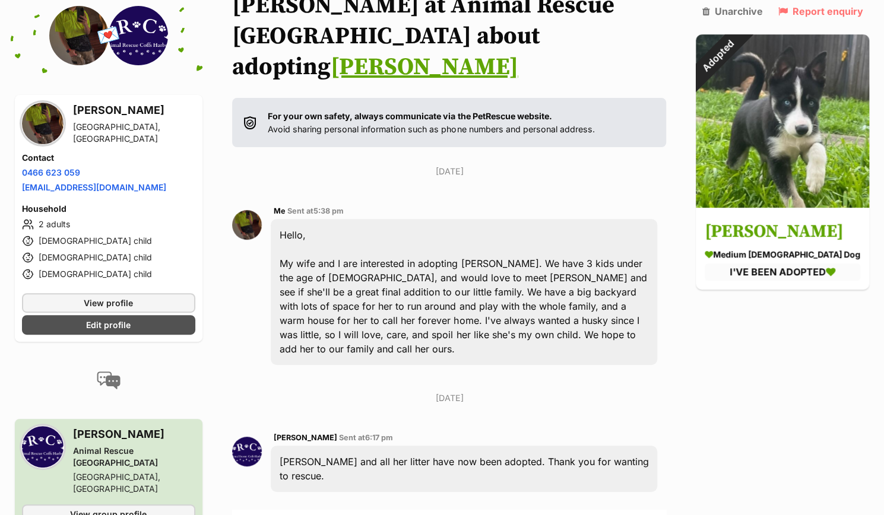
scroll to position [54, 0]
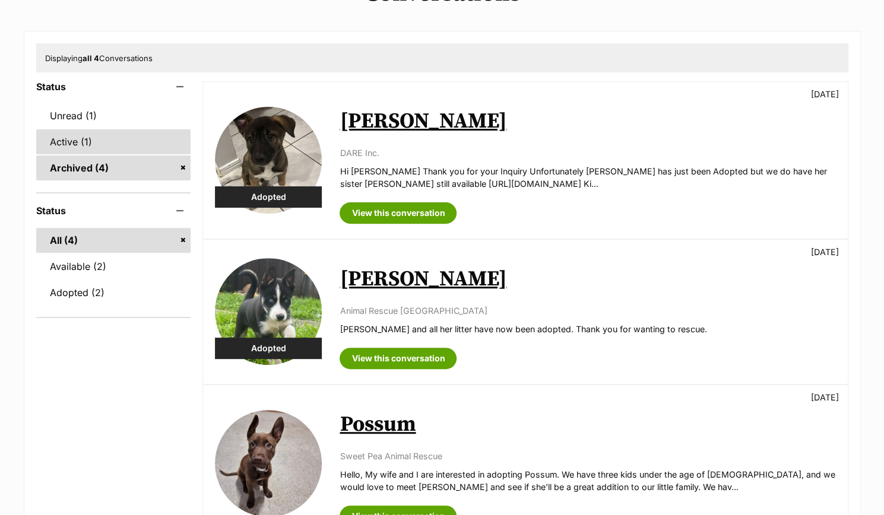
click at [74, 143] on link "Active (1)" at bounding box center [113, 141] width 155 height 25
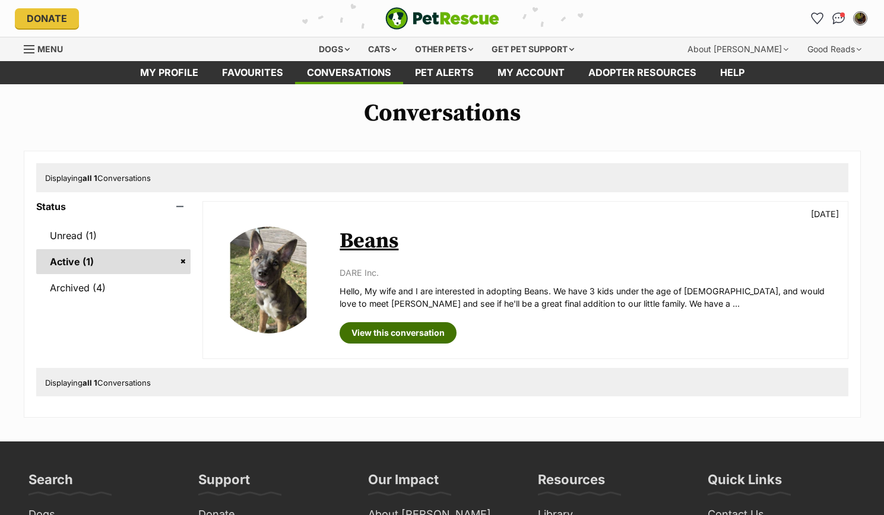
click at [383, 328] on link "View this conversation" at bounding box center [397, 332] width 117 height 21
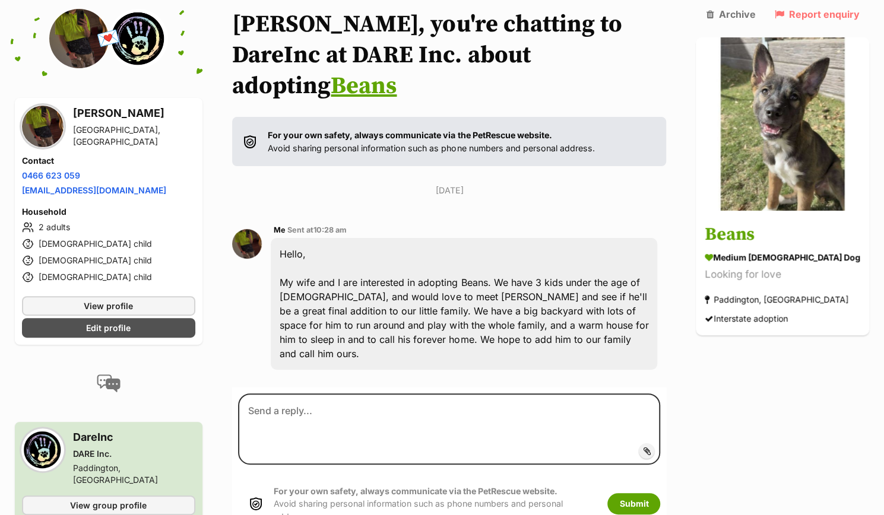
scroll to position [91, 0]
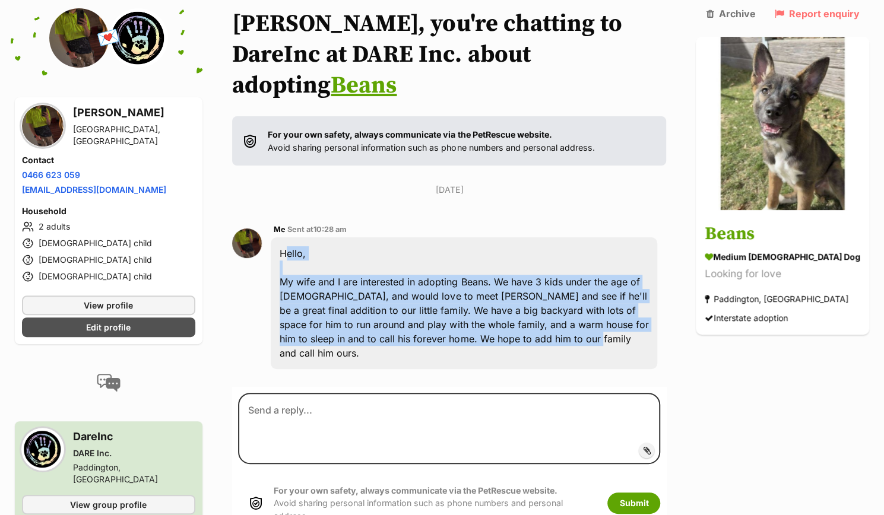
drag, startPoint x: 288, startPoint y: 217, endPoint x: 525, endPoint y: 308, distance: 253.8
click at [526, 320] on div "Hello, My wife and I are interested in adopting Beans. We have 3 kids under the…" at bounding box center [464, 303] width 386 height 132
copy div "Hello, My wife and I are interested in adopting Beans. We have 3 kids under the…"
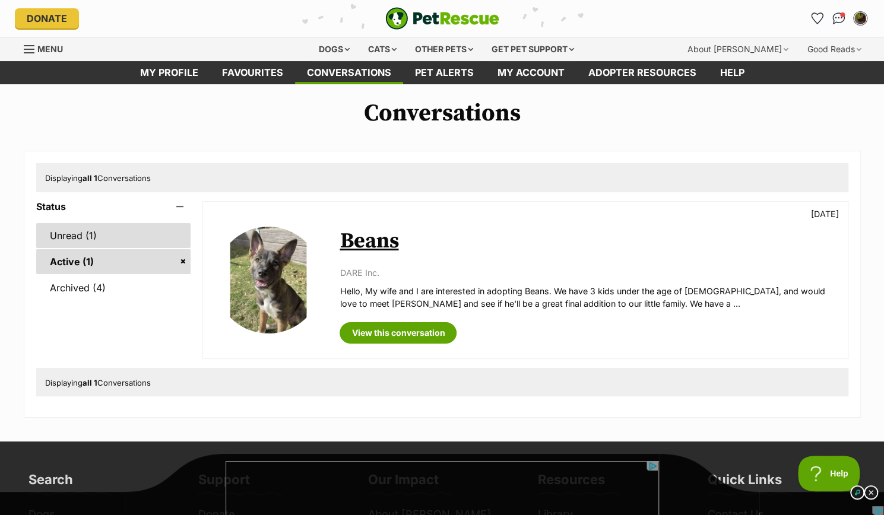
click at [112, 236] on link "Unread (1)" at bounding box center [113, 235] width 155 height 25
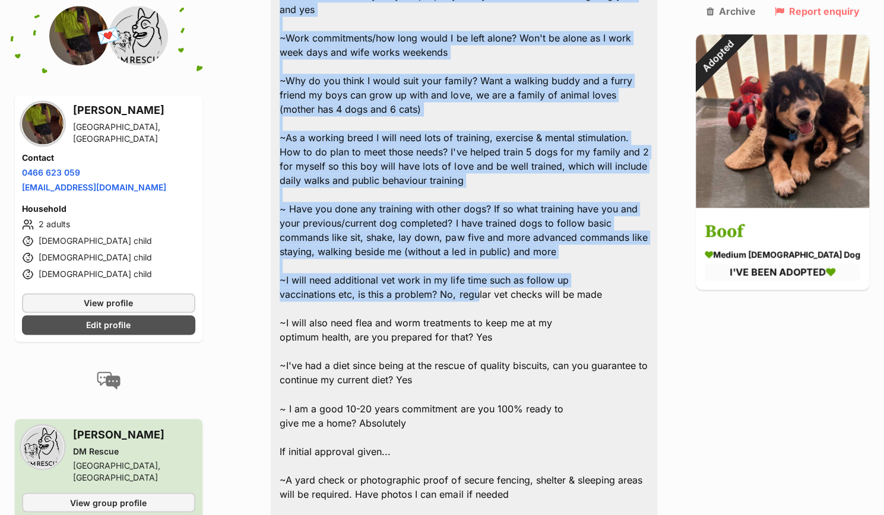
scroll to position [1009, 0]
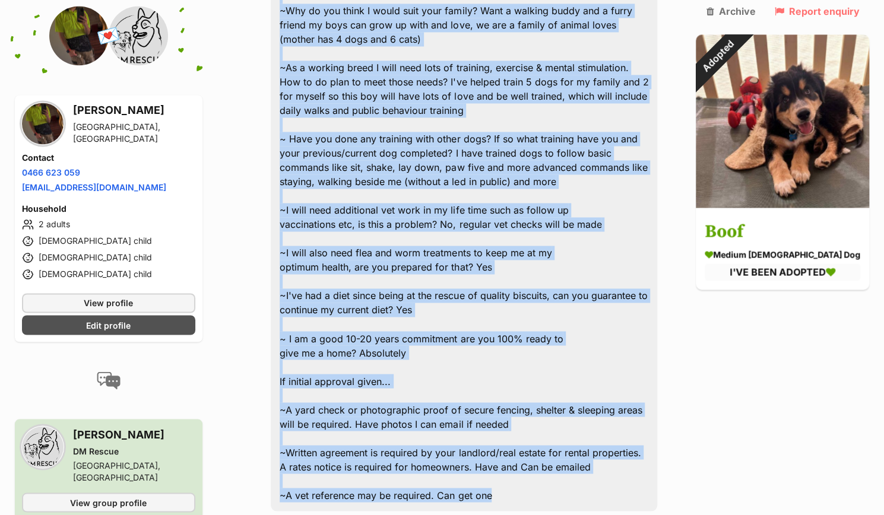
drag, startPoint x: 287, startPoint y: 105, endPoint x: 560, endPoint y: 465, distance: 451.5
click at [556, 472] on div "~If you’re approved for adoption are you able to take your new dog [DATE]? Yes …" at bounding box center [464, 146] width 386 height 730
copy div "~Lo ips’do sitametc adi elitsedd eiu tem inci ut labo etdo mag ali enimad 1 min…"
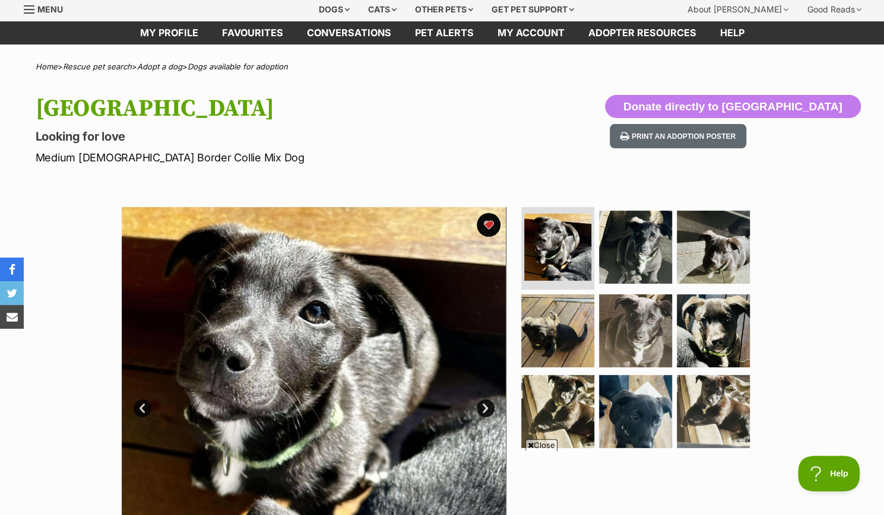
scroll to position [39, 0]
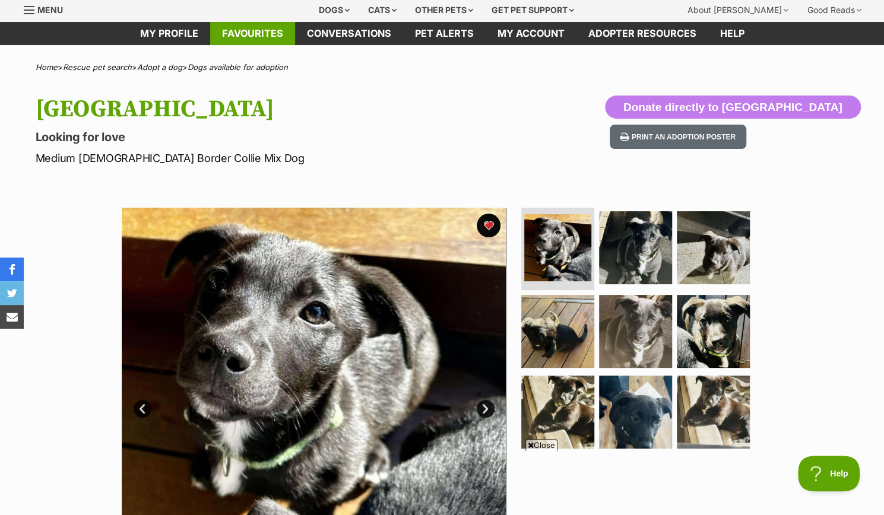
click at [259, 42] on link "Favourites" at bounding box center [252, 33] width 85 height 23
